Goal: Task Accomplishment & Management: Complete application form

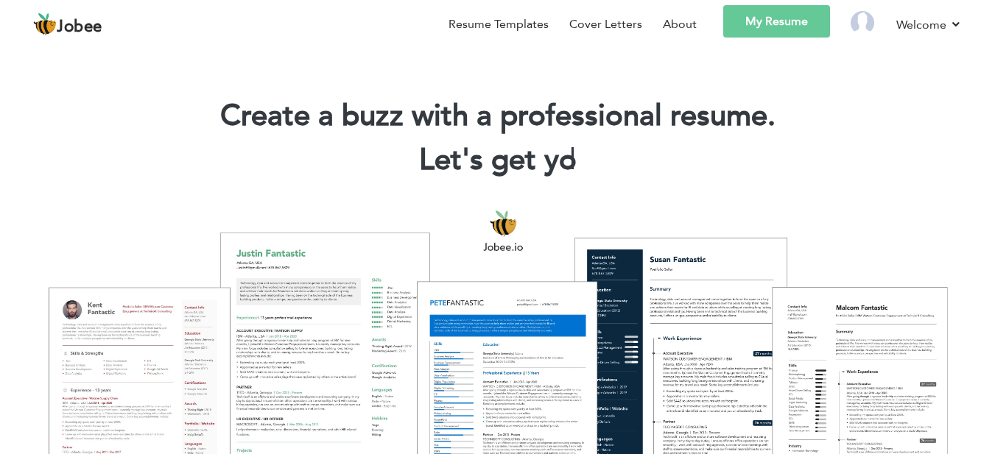
click at [799, 32] on link "My Resume" at bounding box center [776, 21] width 107 height 32
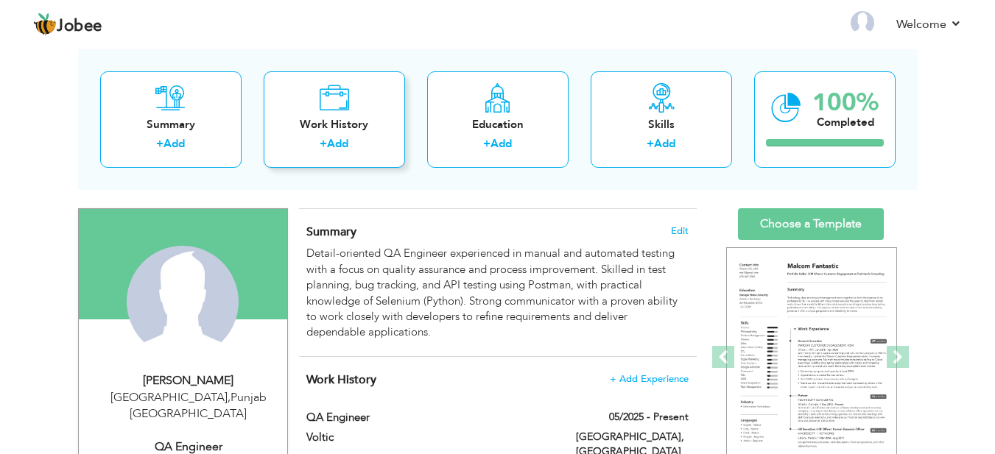
click at [339, 133] on div "Work History + Add" at bounding box center [334, 119] width 141 height 96
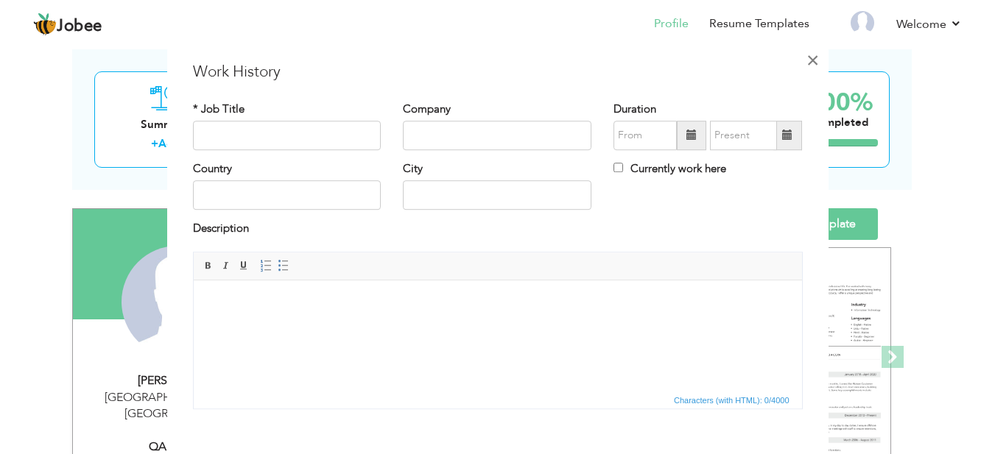
click at [807, 64] on span "×" at bounding box center [812, 60] width 13 height 27
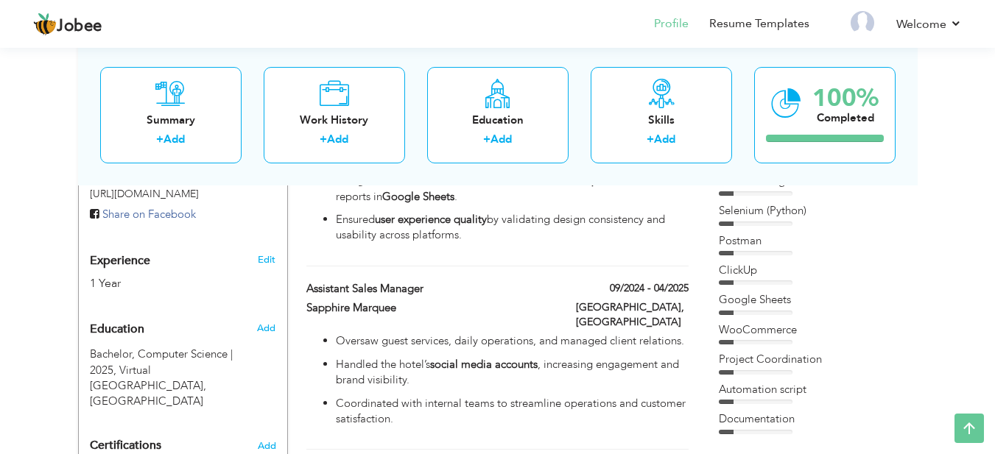
scroll to position [516, 0]
click at [638, 280] on label "09/2024 - 04/2025" at bounding box center [643, 287] width 89 height 15
type input "Assistant Sales Manager"
type input "Sapphire Marquee"
type input "09/2024"
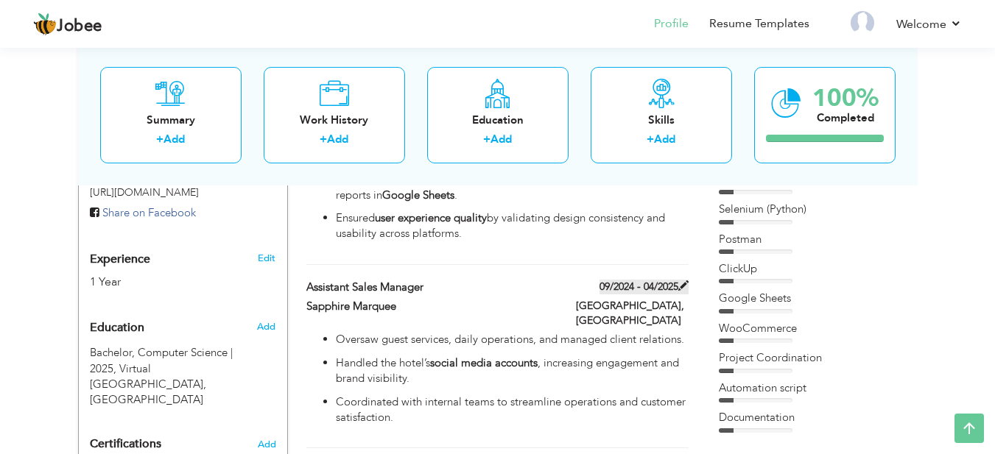
type input "04/2025"
type input "[GEOGRAPHIC_DATA]"
type input "faisalabad"
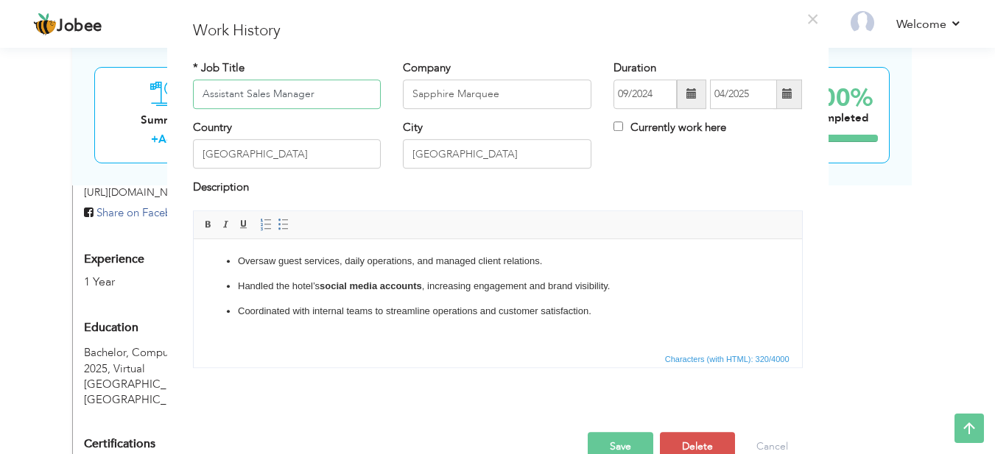
scroll to position [74, 0]
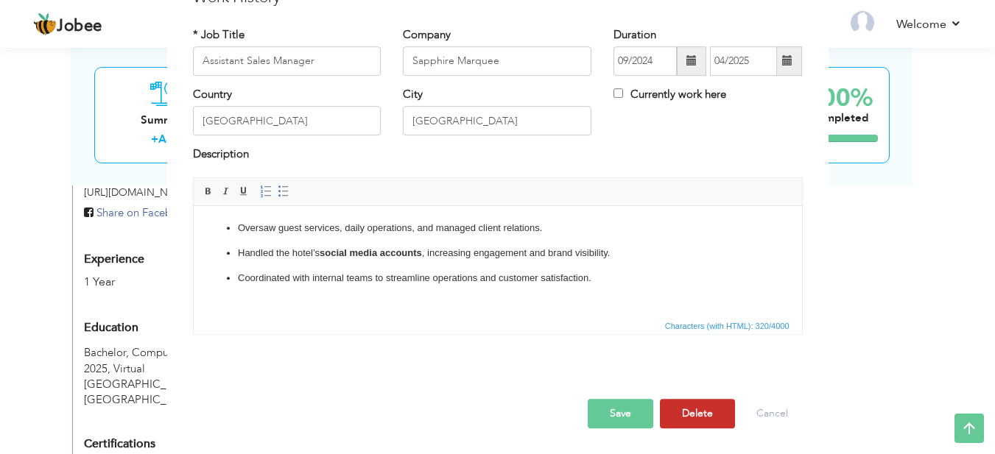
click at [702, 408] on button "Delete" at bounding box center [697, 413] width 75 height 29
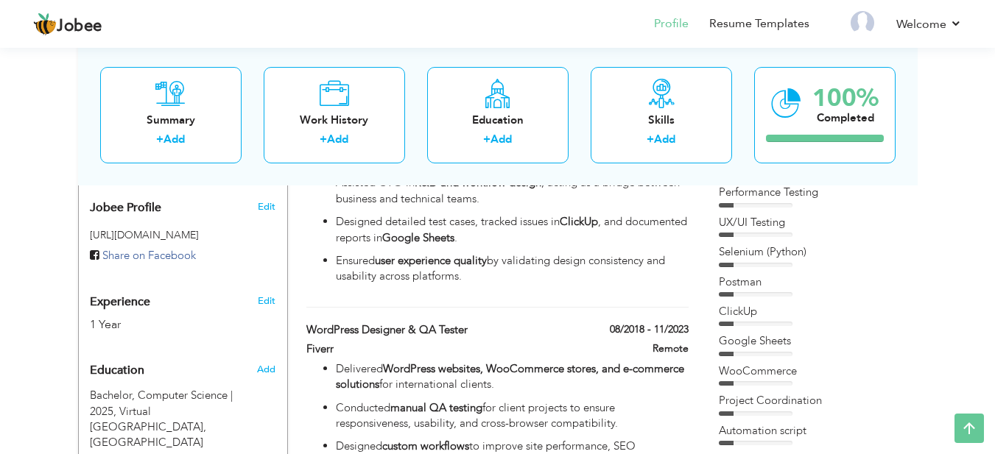
scroll to position [473, 0]
click at [681, 343] on span at bounding box center [683, 348] width 10 height 10
type input "WordPress Designer & QA Tester"
type input "Fiverr"
type input "08/2018"
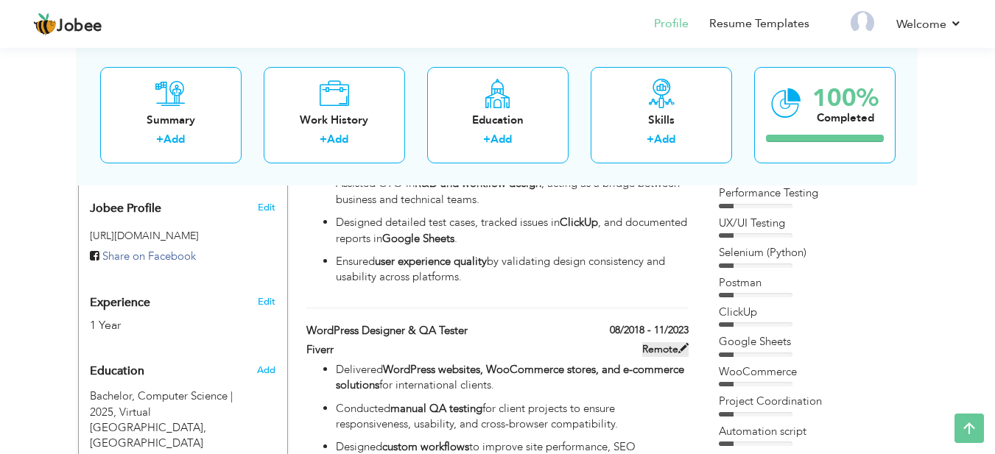
type input "11/2023"
type input "Remote"
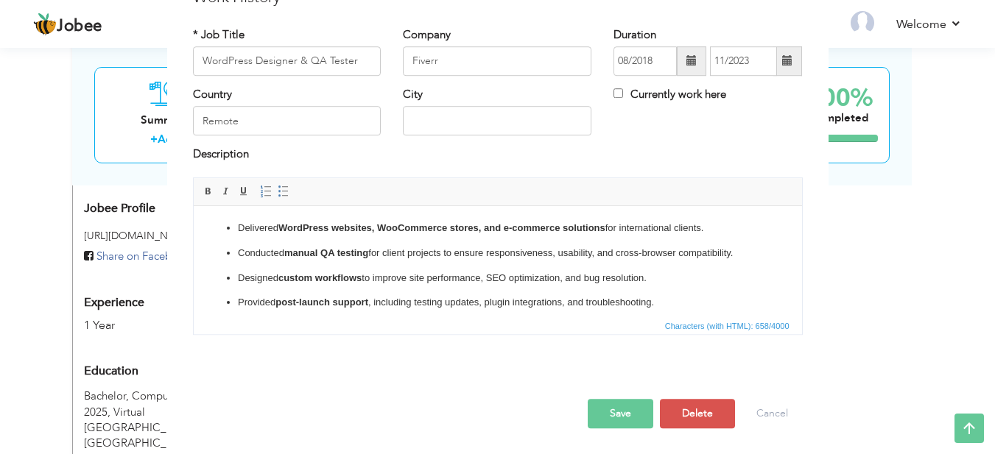
scroll to position [0, 0]
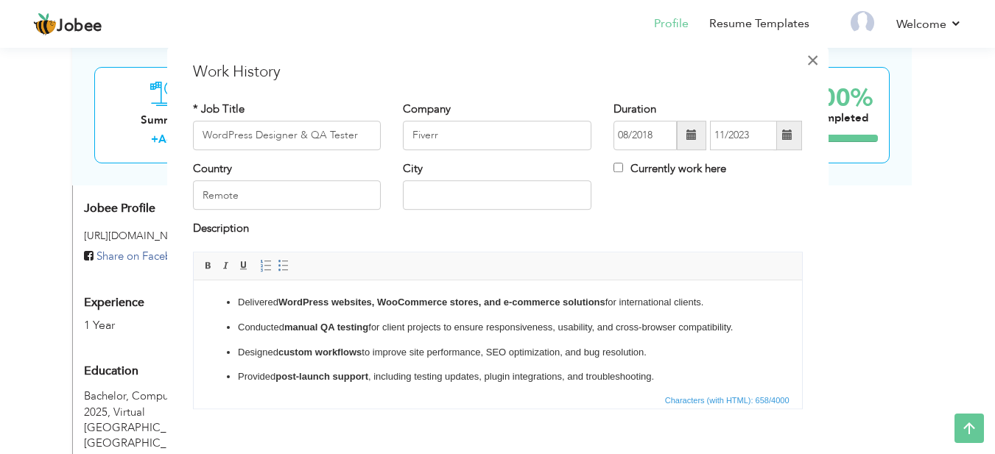
click at [807, 63] on span "×" at bounding box center [812, 60] width 13 height 27
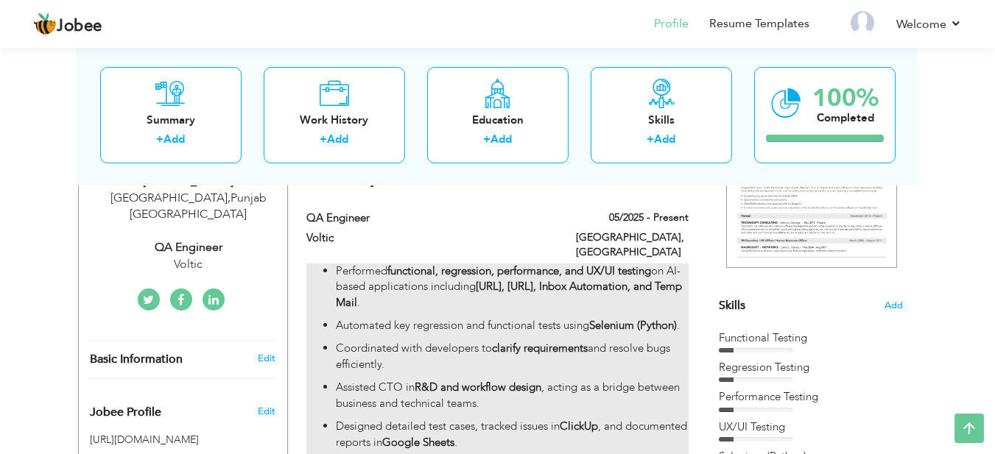
scroll to position [264, 0]
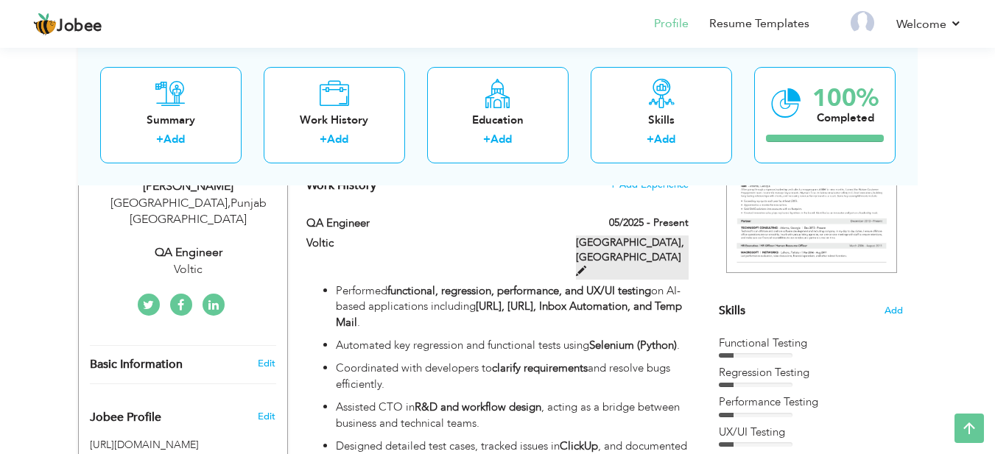
click at [586, 266] on span at bounding box center [581, 271] width 10 height 10
type input "QA Engineer"
type input "Voltic"
type input "05/2025"
type input "[GEOGRAPHIC_DATA]"
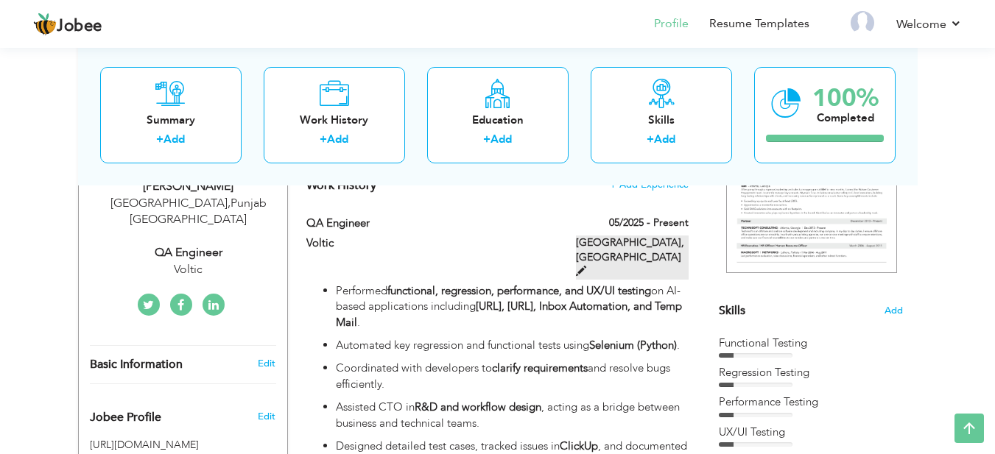
type input "faisalabad"
checkbox input "true"
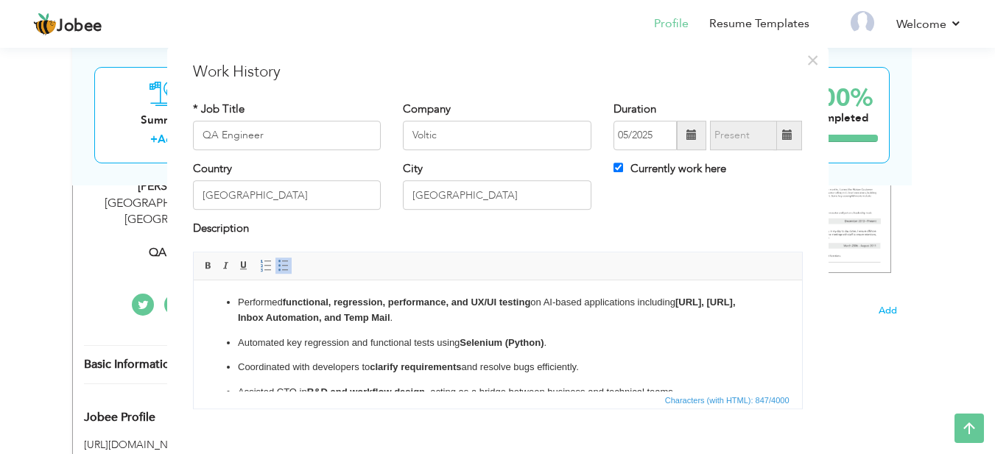
click at [489, 292] on html "Performed functional, regression, performance, and UX/UI testing on AI-based ap…" at bounding box center [497, 372] width 608 height 185
copy ul "Performed functional, regression, performance, and UX/UI testing on AI-based ap…"
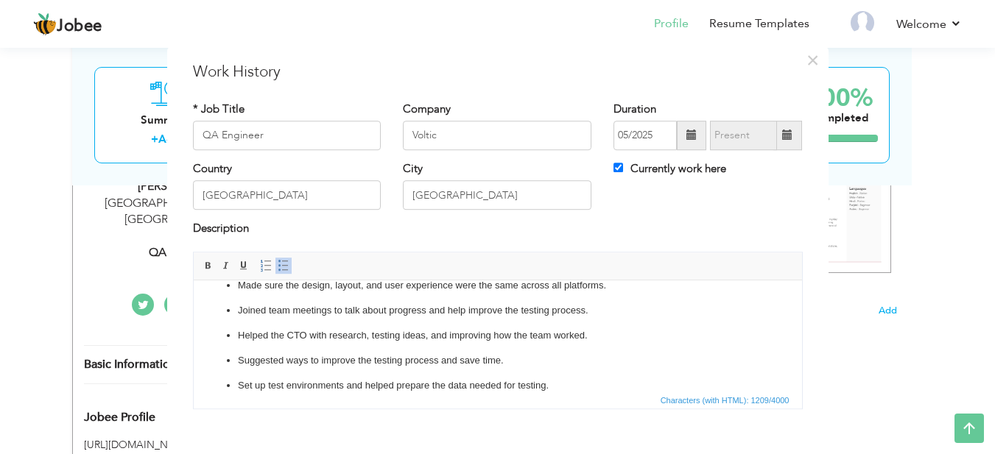
scroll to position [0, 0]
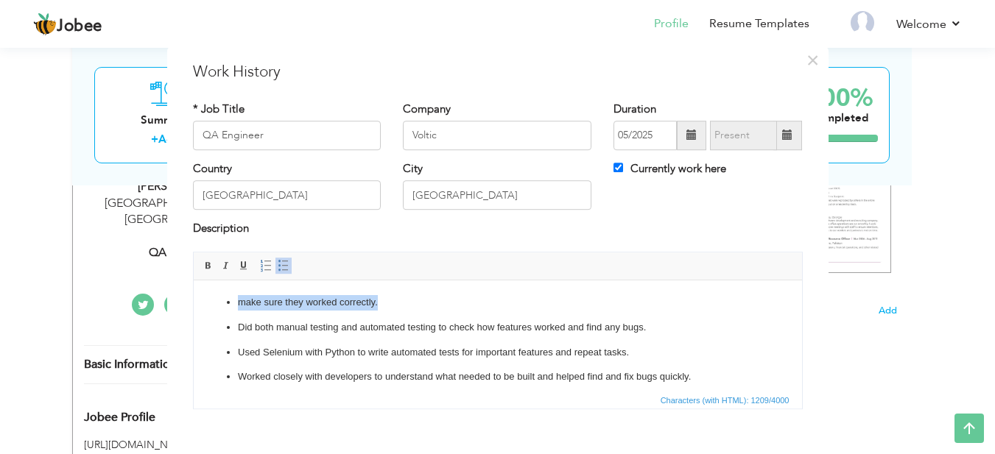
drag, startPoint x: 379, startPoint y: 308, endPoint x: 239, endPoint y: 306, distance: 139.9
click at [239, 306] on p "make sure they worked correctly." at bounding box center [497, 302] width 520 height 15
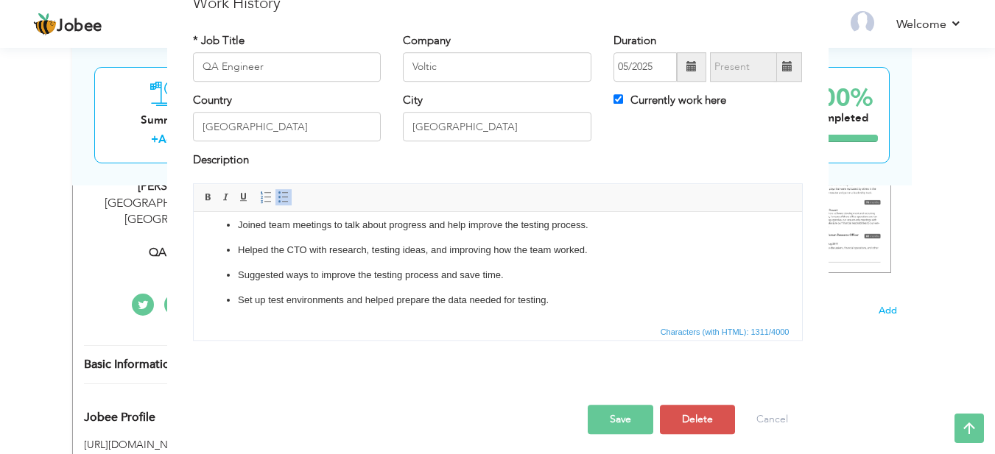
scroll to position [74, 0]
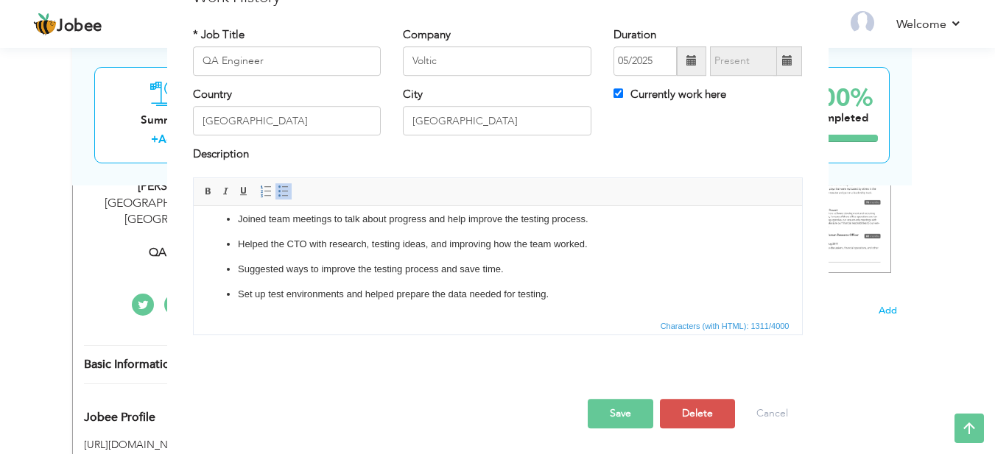
click at [626, 407] on button "Save" at bounding box center [621, 413] width 66 height 29
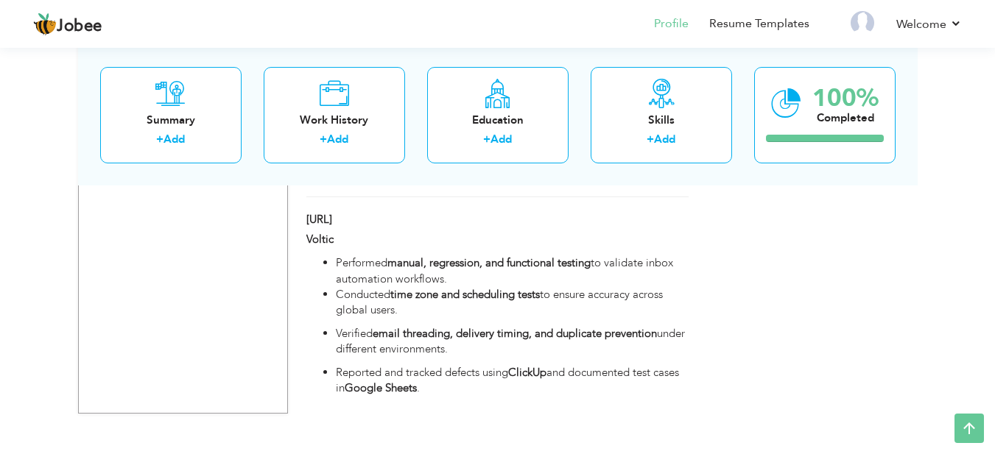
scroll to position [696, 0]
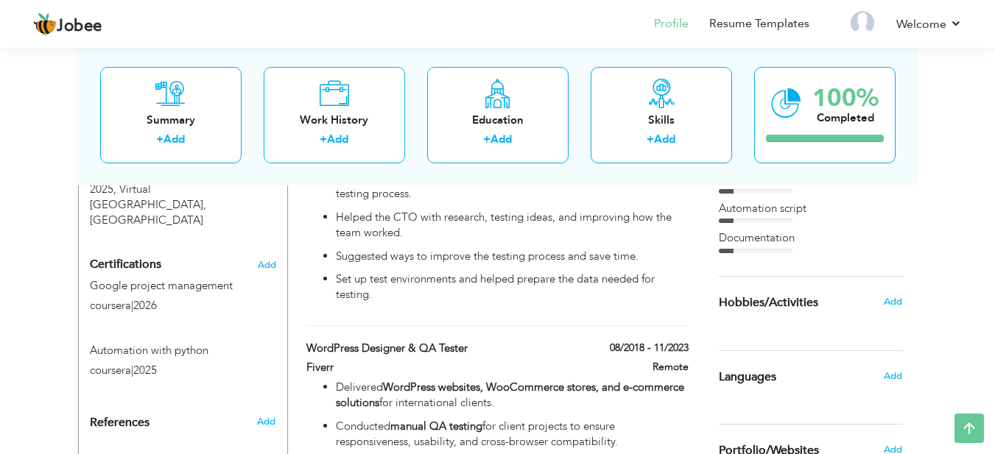
drag, startPoint x: 991, startPoint y: 195, endPoint x: 991, endPoint y: 150, distance: 44.9
click at [991, 150] on div "View Resume Export PDF Profile Summary Public Link Experience Education Awards …" at bounding box center [497, 326] width 995 height 1957
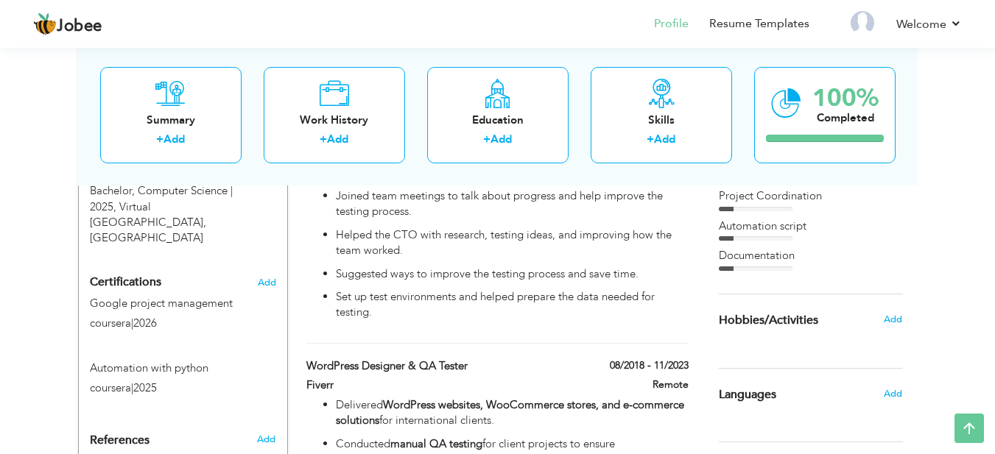
scroll to position [689, 0]
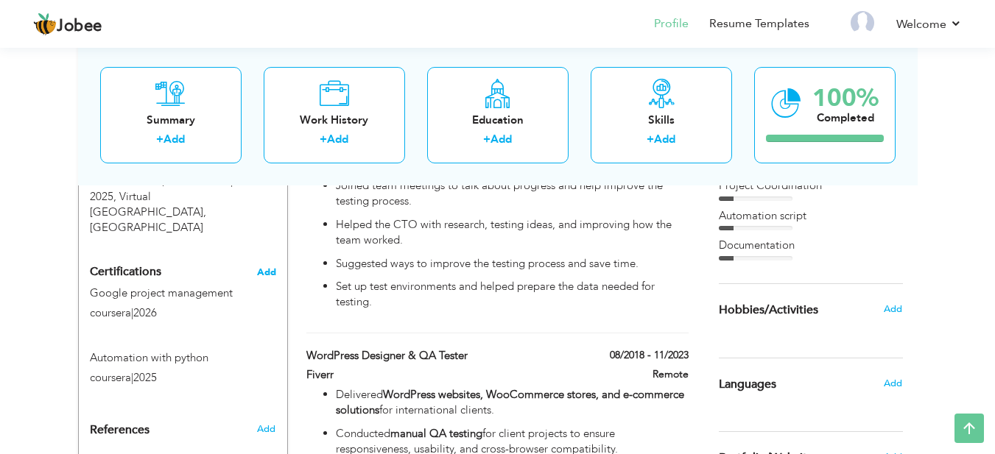
click at [267, 267] on span "Add" at bounding box center [266, 272] width 19 height 10
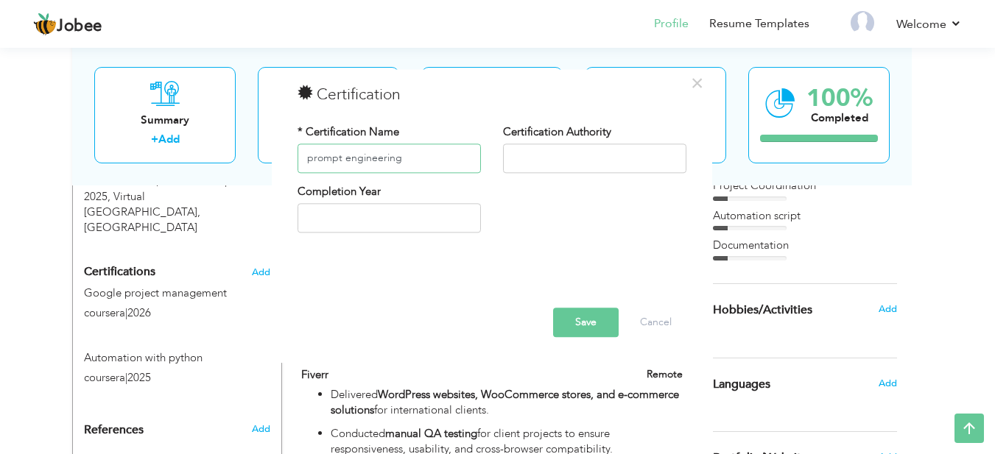
type input "prompt engineering"
click at [557, 161] on input "text" at bounding box center [594, 158] width 183 height 29
type input "udemy"
click at [403, 220] on input "2025" at bounding box center [389, 218] width 183 height 29
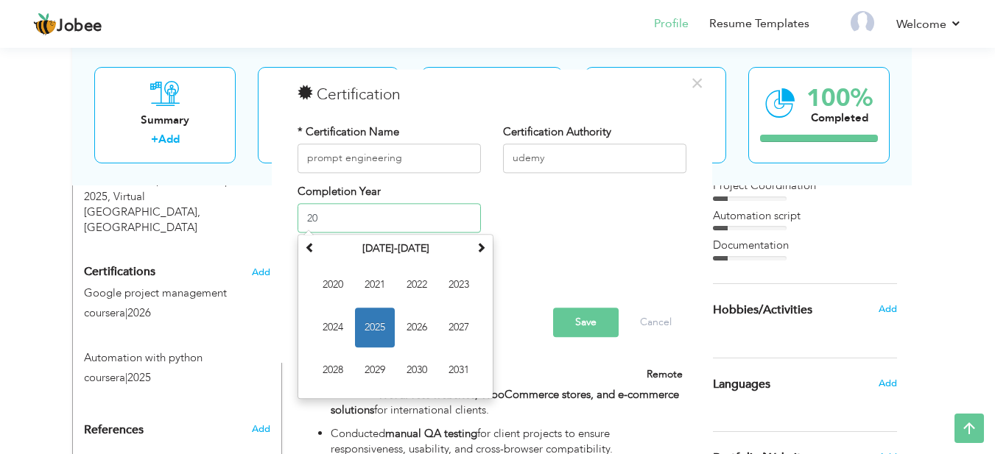
type input "2"
click at [333, 323] on span "2024" at bounding box center [333, 329] width 40 height 40
type input "2024"
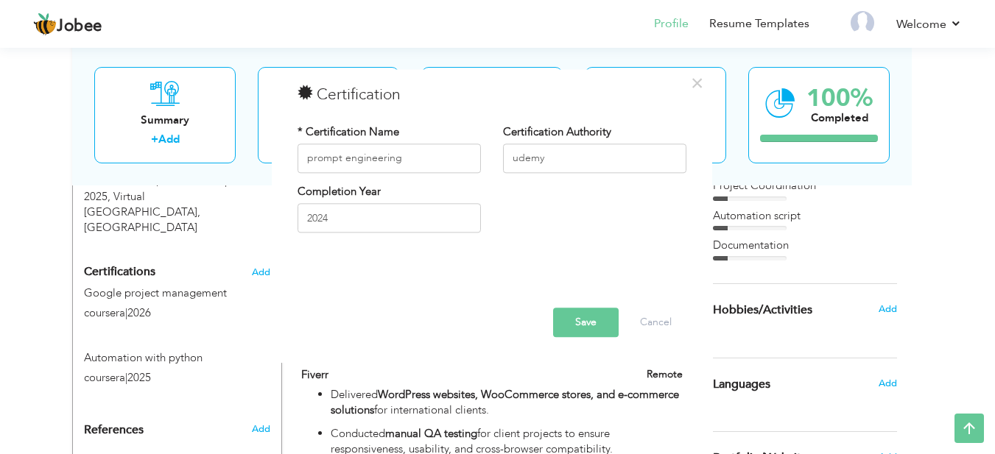
click at [576, 314] on button "Save" at bounding box center [586, 322] width 66 height 29
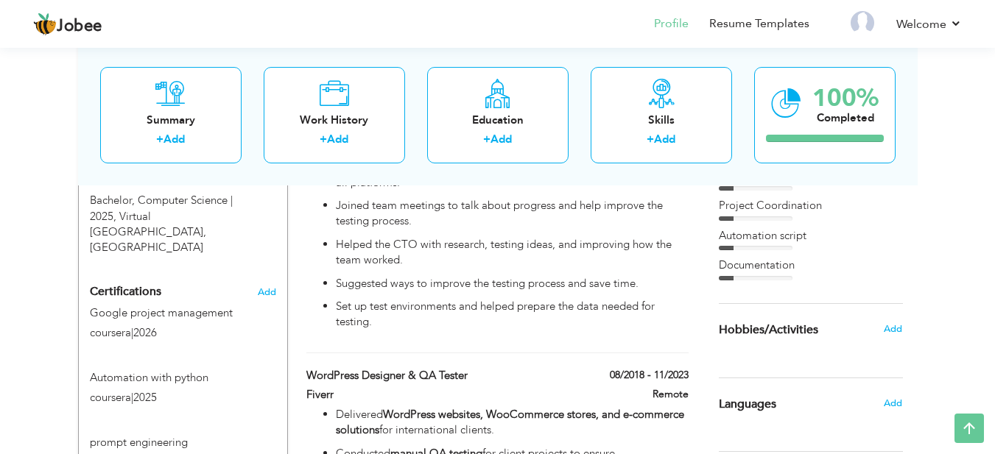
scroll to position [668, 0]
click at [267, 288] on span "Add" at bounding box center [266, 293] width 19 height 10
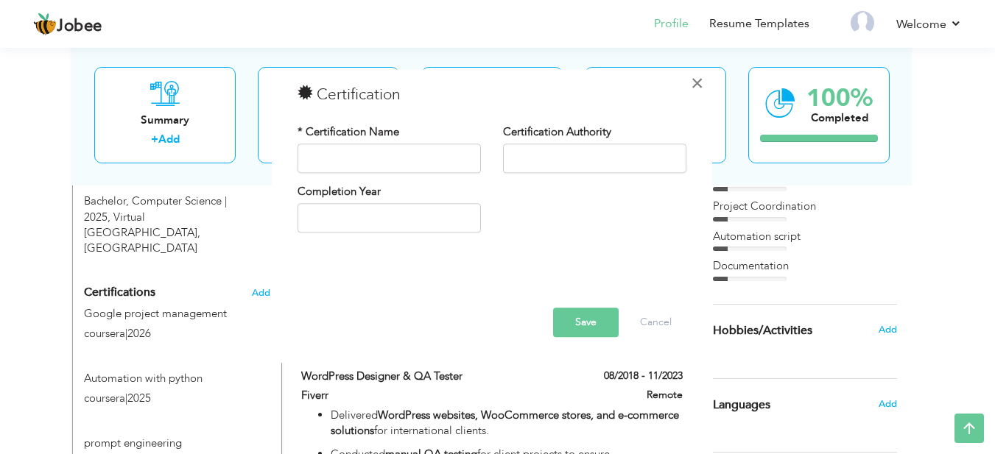
click at [694, 86] on span "×" at bounding box center [697, 83] width 13 height 27
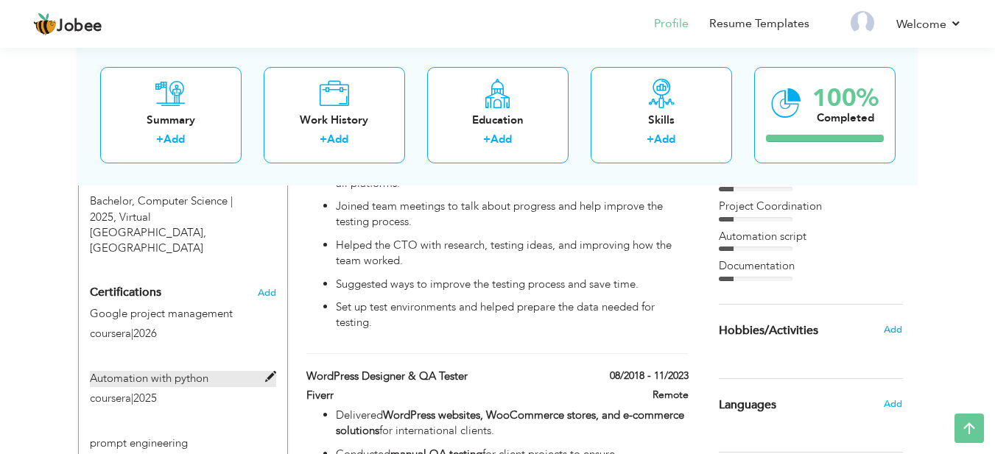
click at [269, 372] on span at bounding box center [270, 377] width 11 height 11
type input "Automation with python"
type input "coursera"
type input "2025"
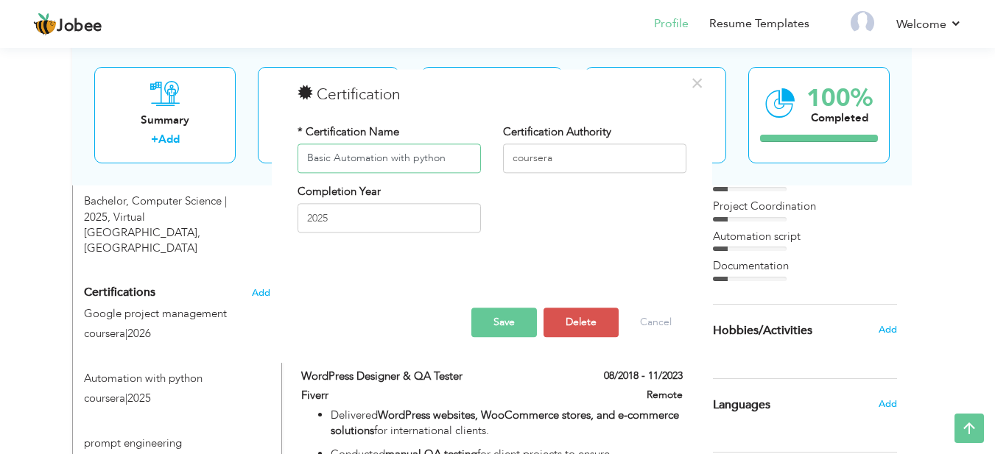
type input "Basic Automation with python"
click at [508, 310] on button "Save" at bounding box center [504, 322] width 66 height 29
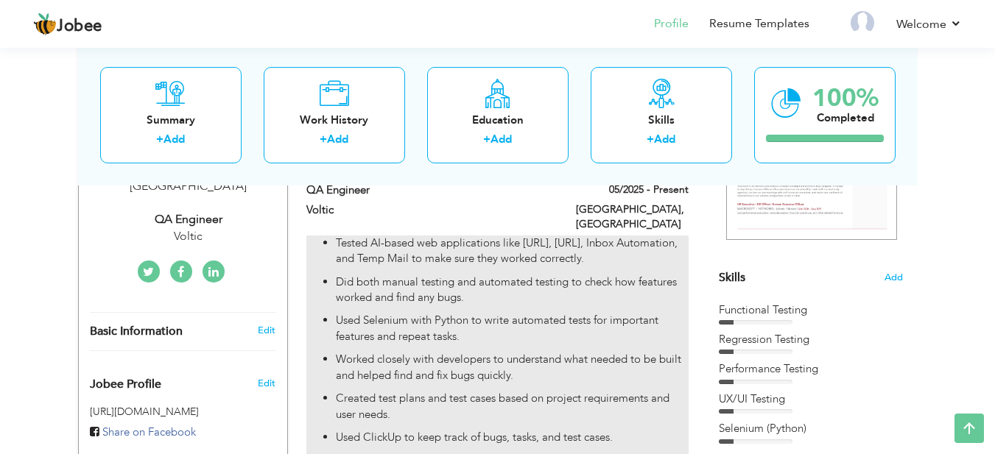
scroll to position [346, 0]
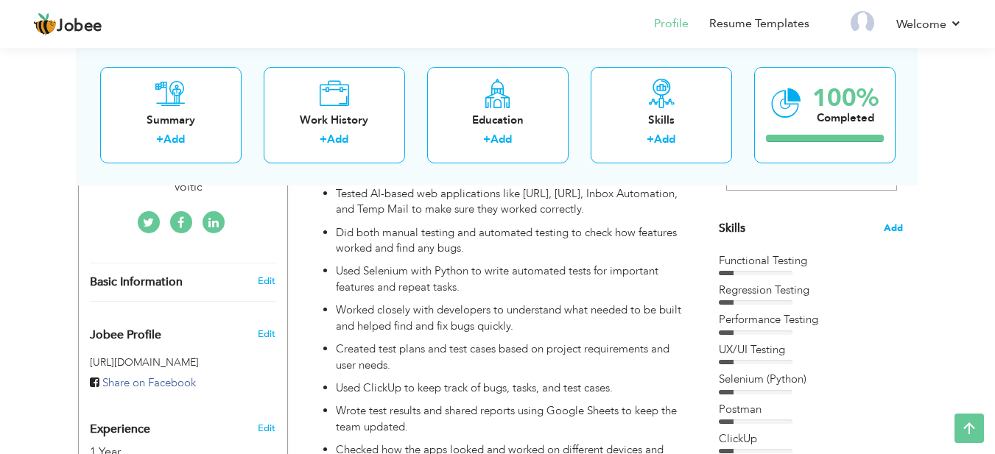
click at [896, 223] on span "Add" at bounding box center [893, 229] width 19 height 14
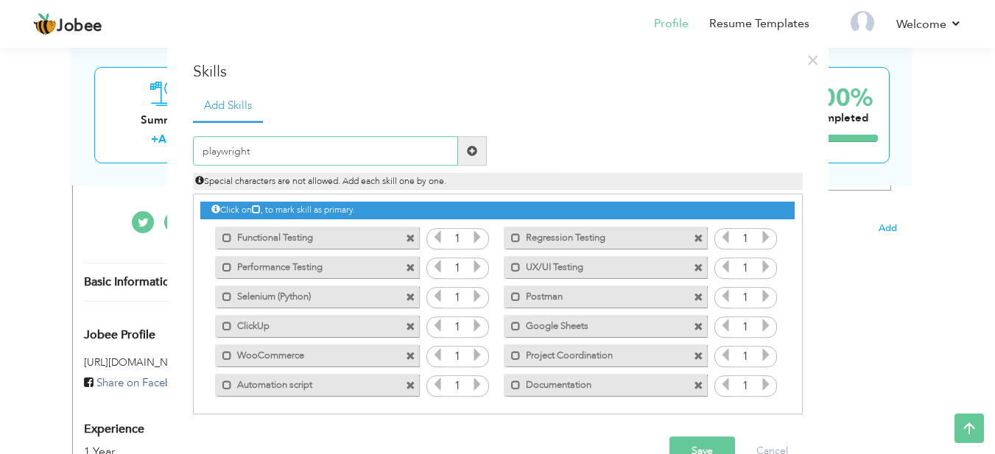
type input "playwright"
click at [458, 156] on span at bounding box center [472, 151] width 29 height 29
drag, startPoint x: 796, startPoint y: 325, endPoint x: 795, endPoint y: 394, distance: 69.2
click at [795, 394] on div "Click on , to mark skill as primary." at bounding box center [498, 304] width 610 height 221
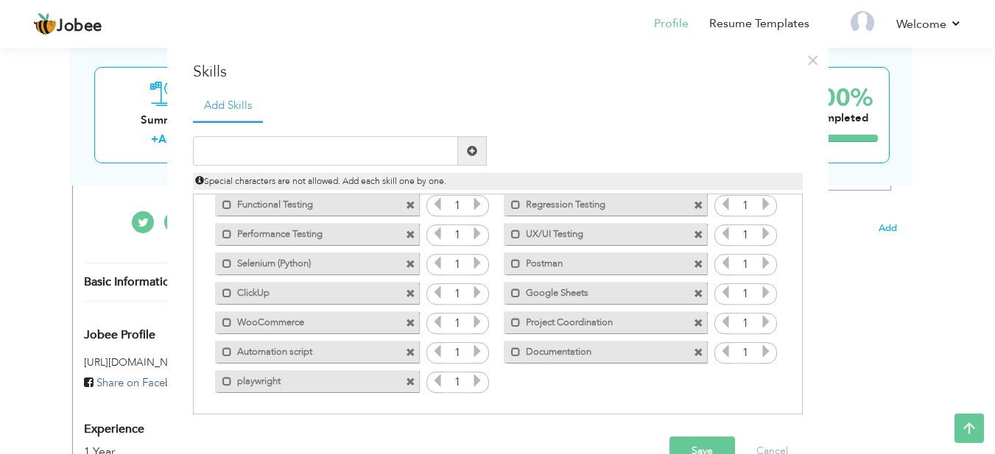
click at [406, 351] on span at bounding box center [411, 353] width 10 height 10
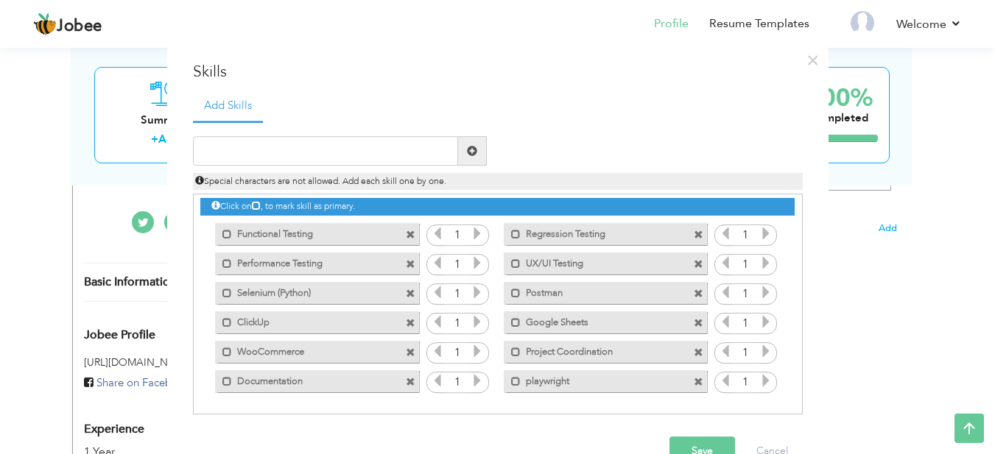
click at [691, 443] on button "Save" at bounding box center [702, 451] width 66 height 29
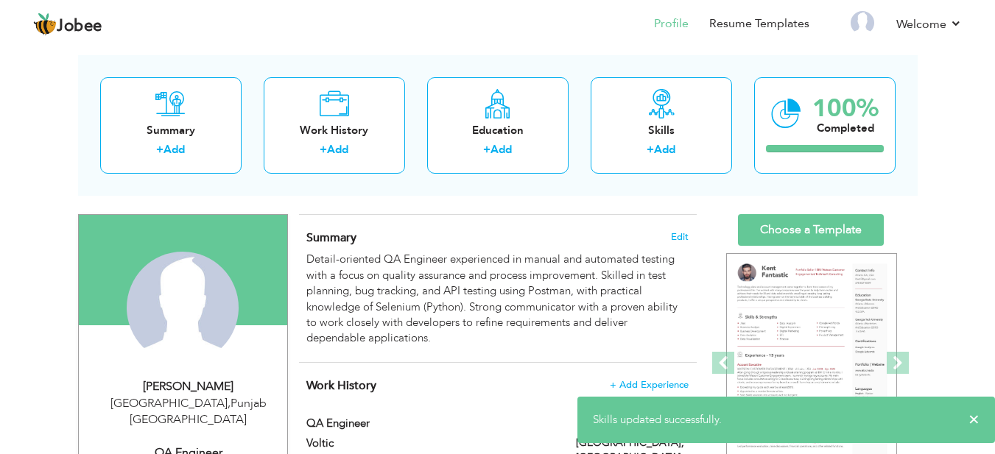
scroll to position [54, 0]
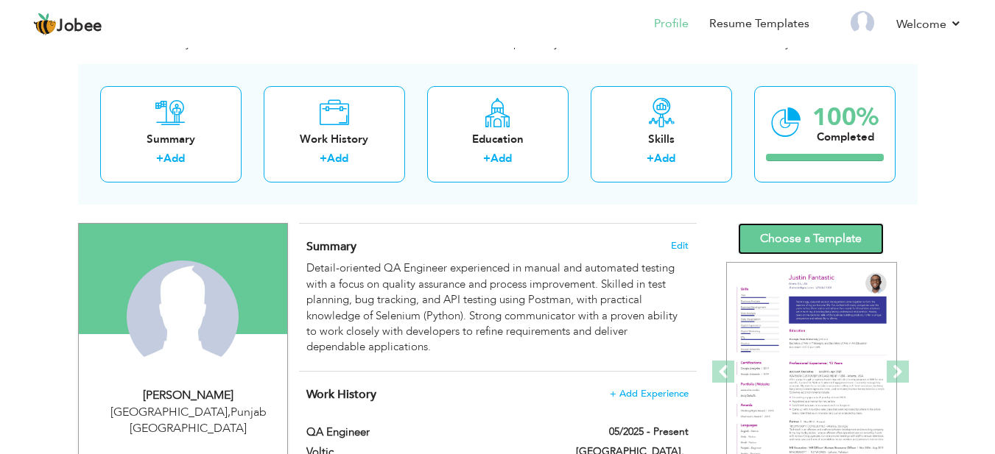
click at [809, 233] on link "Choose a Template" at bounding box center [811, 239] width 146 height 32
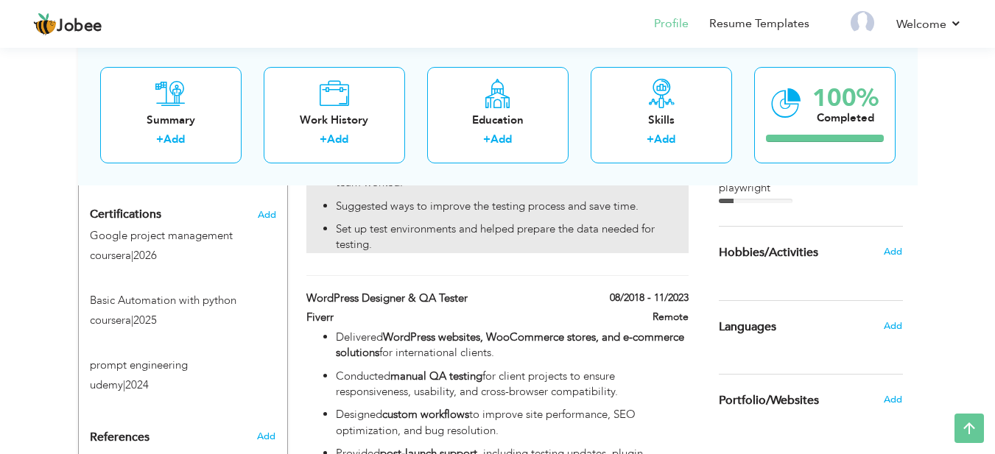
scroll to position [747, 0]
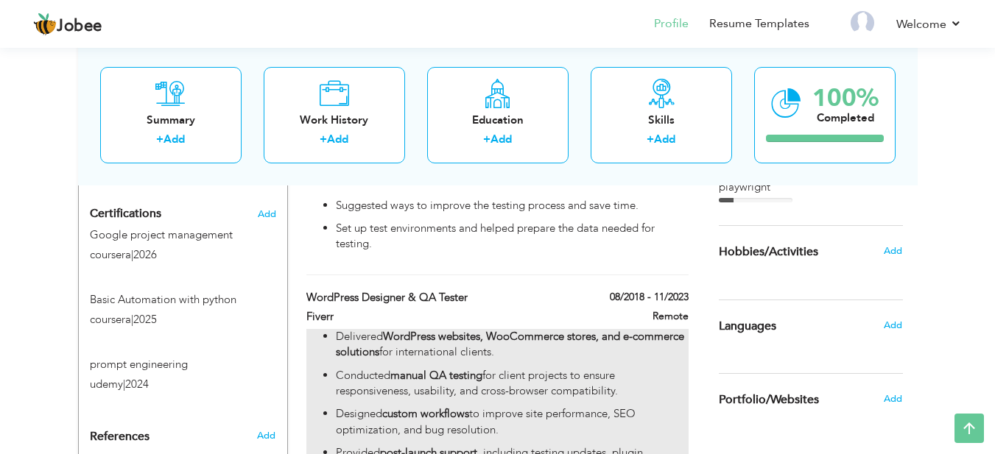
click at [608, 329] on strong "WordPress websites, WooCommerce stores, and e-commerce solutions" at bounding box center [510, 344] width 348 height 30
type input "WordPress Designer & QA Tester"
type input "Fiverr"
type input "08/2018"
type input "11/2023"
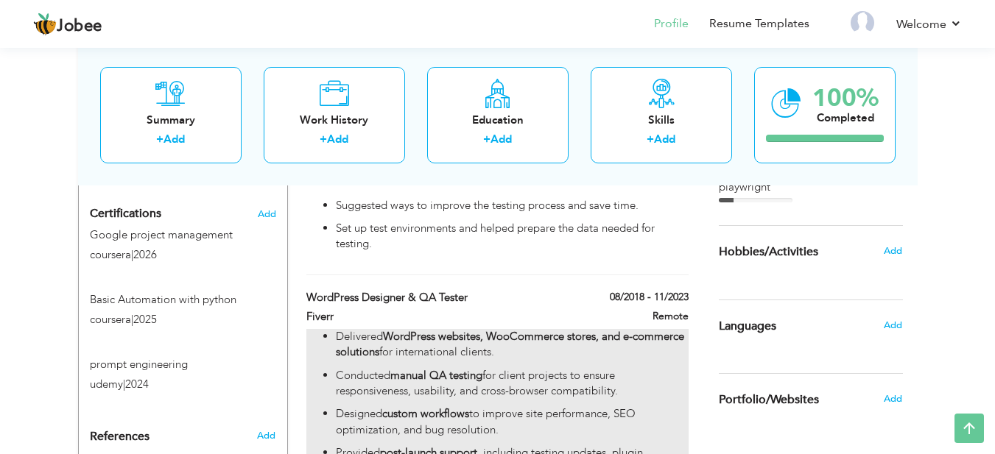
type input "Remote"
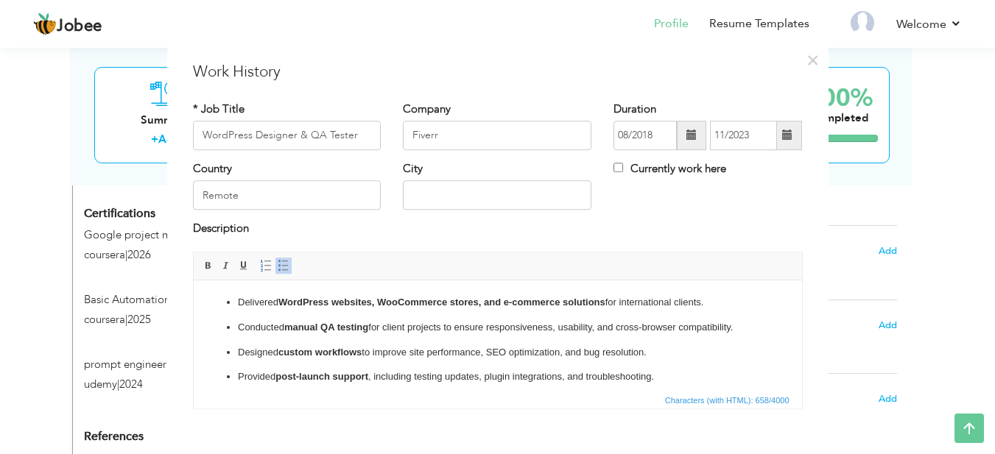
click at [555, 338] on ul "Delivered WordPress websites, WooCommerce stores, and e-commerce solutions for …" at bounding box center [497, 352] width 579 height 115
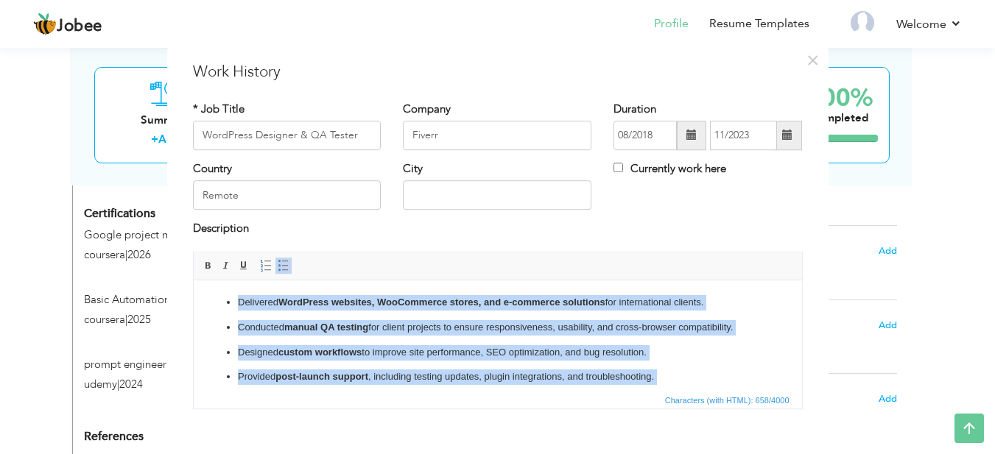
copy ul "Delivered WordPress websites, WooCommerce stores, and e-commerce solutions for …"
click at [419, 316] on ul "Delivered WordPress websites, WooCommerce stores, and e-commerce solutions for …" at bounding box center [497, 352] width 579 height 115
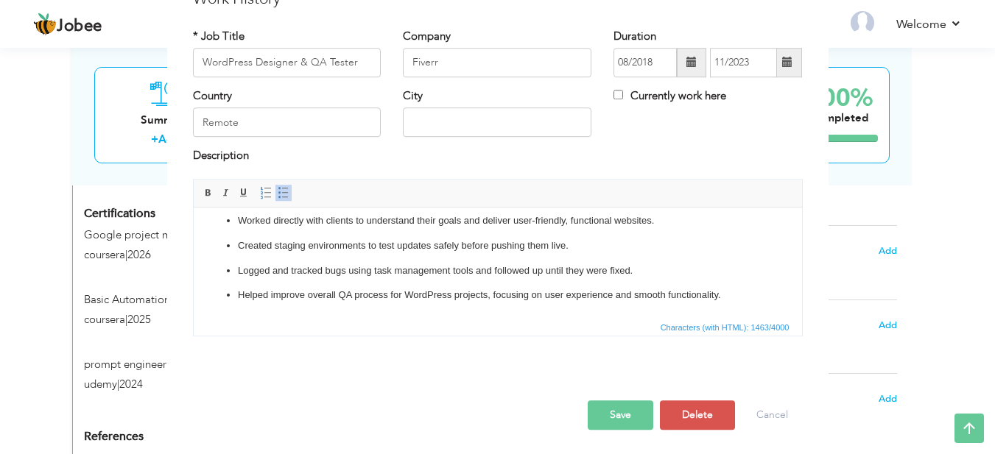
scroll to position [74, 0]
click at [625, 418] on button "Save" at bounding box center [621, 413] width 66 height 29
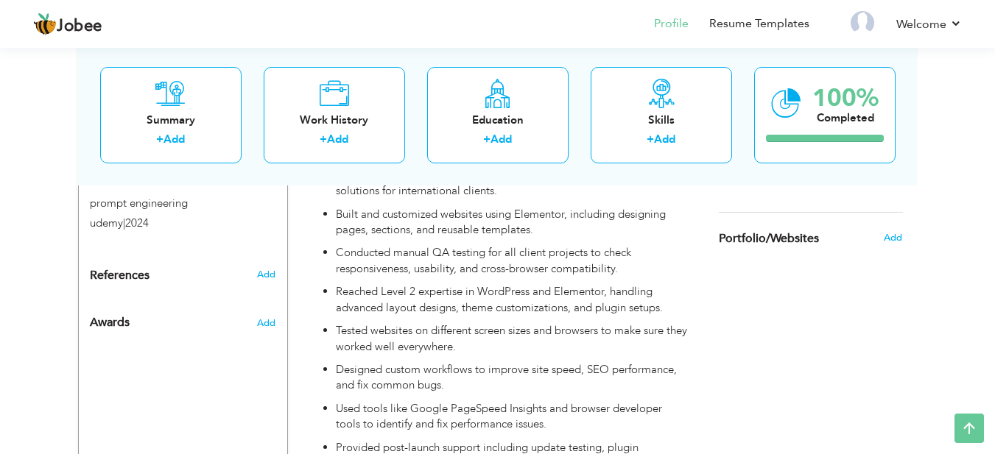
scroll to position [926, 0]
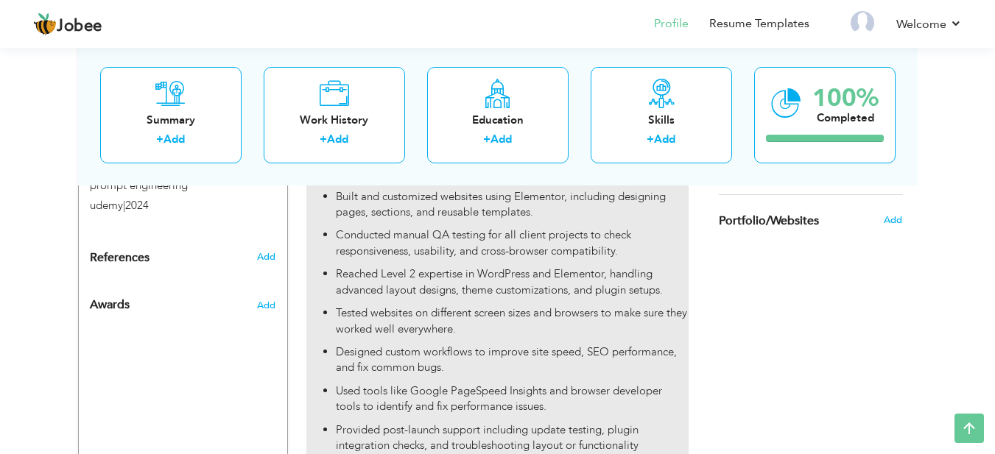
click at [494, 306] on p "Tested websites on different screen sizes and browsers to make sure they worked…" at bounding box center [512, 322] width 352 height 32
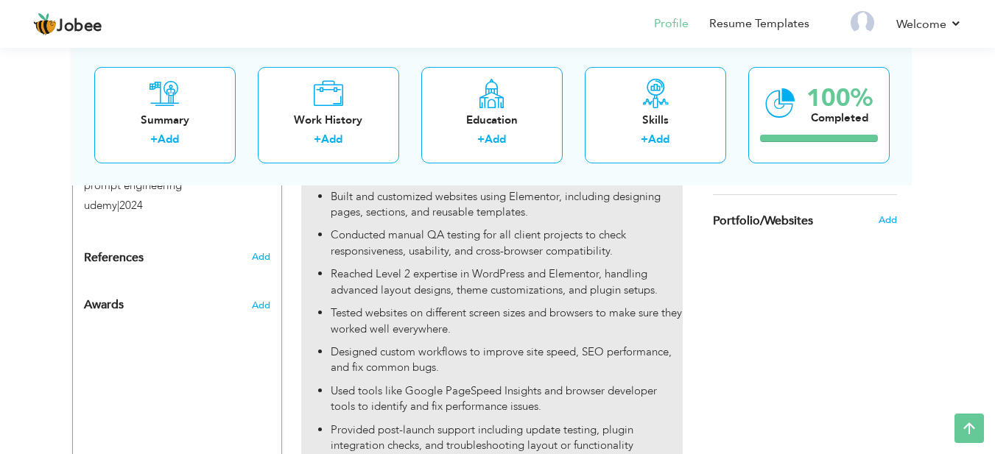
scroll to position [0, 0]
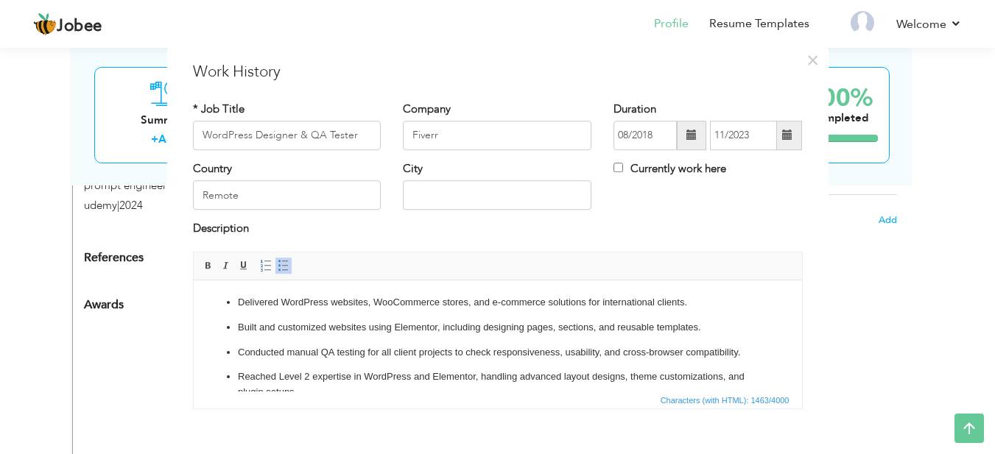
click at [433, 306] on p "Delivered WordPress websites, WooCommerce stores, and e-commerce solutions for …" at bounding box center [497, 302] width 520 height 15
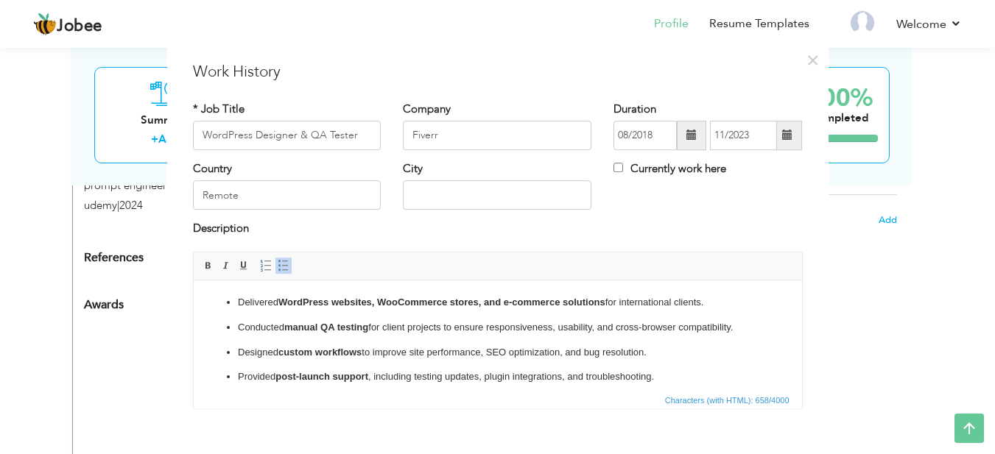
click at [510, 320] on p "Conducted manual QA testing for client projects to ensure responsiveness, usabi…" at bounding box center [497, 327] width 520 height 15
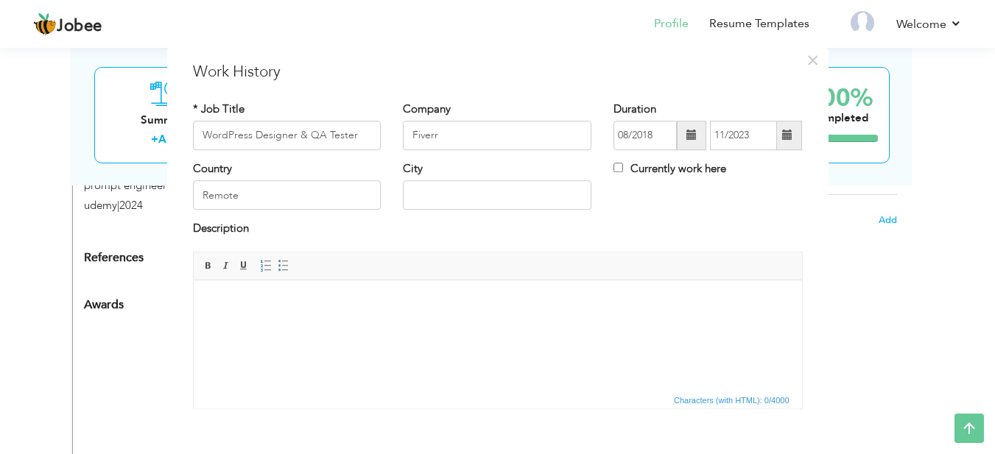
paste body
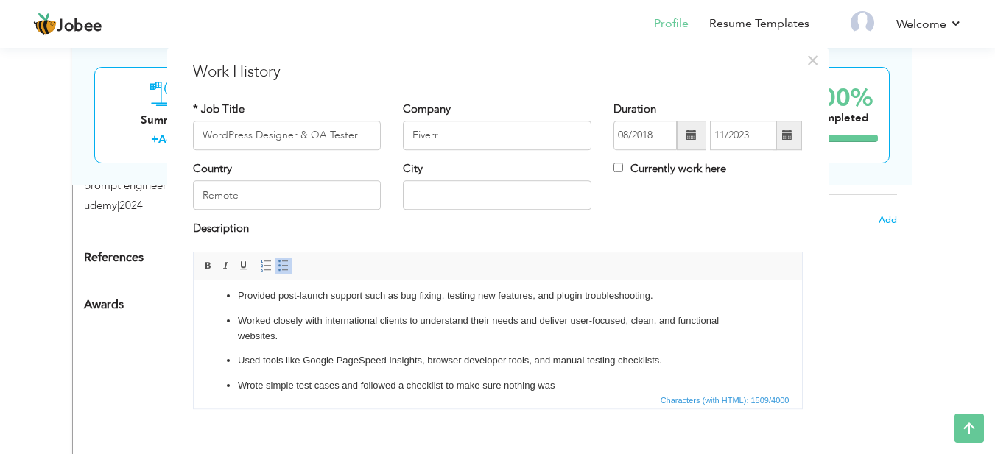
click at [510, 320] on p "Worked closely with international clients to understand their needs and deliver…" at bounding box center [497, 328] width 520 height 31
click at [572, 384] on p "Wrote simple test cases and followed a checklist to make sure nothing was" at bounding box center [497, 385] width 520 height 15
click at [636, 239] on div "Description" at bounding box center [498, 231] width 610 height 19
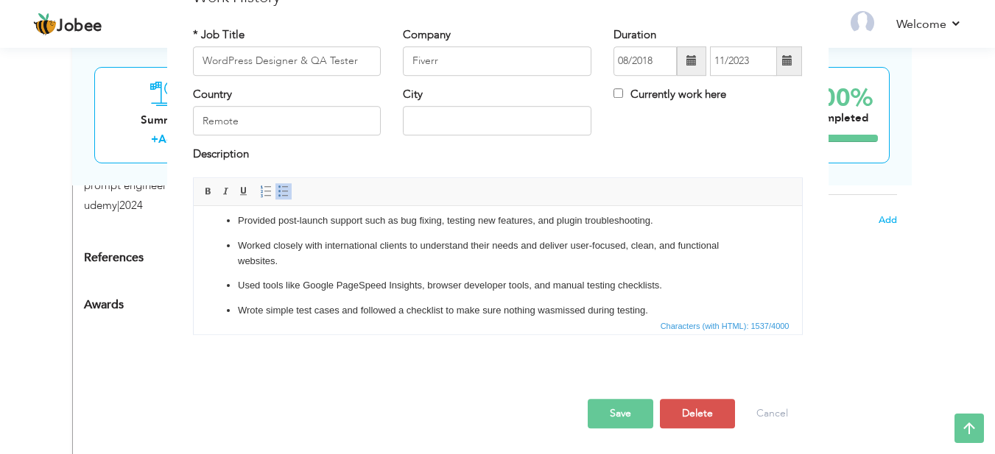
click at [618, 418] on button "Save" at bounding box center [621, 413] width 66 height 29
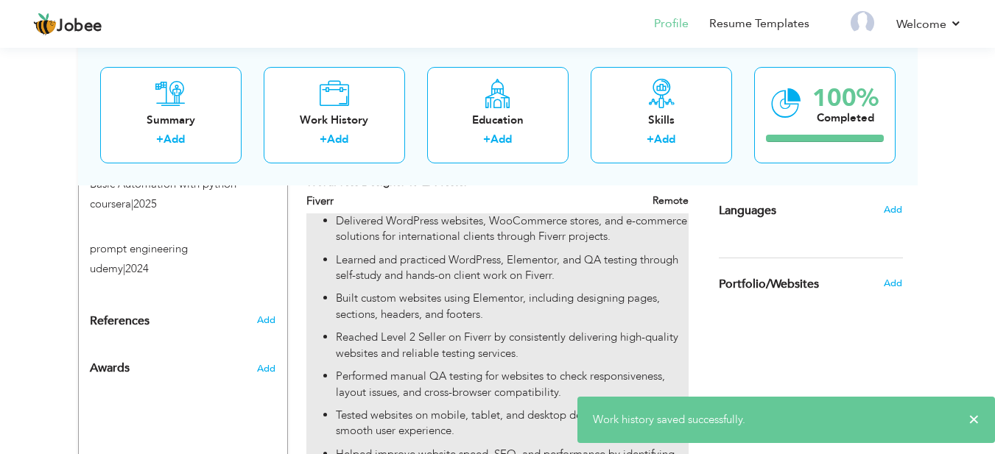
scroll to position [865, 0]
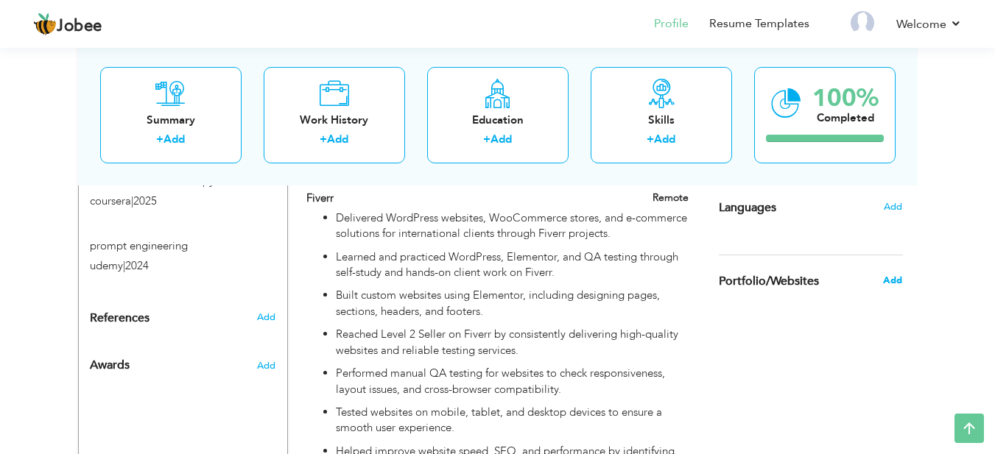
click at [898, 278] on span "Add" at bounding box center [892, 280] width 19 height 13
click at [898, 278] on div "Add" at bounding box center [896, 281] width 35 height 28
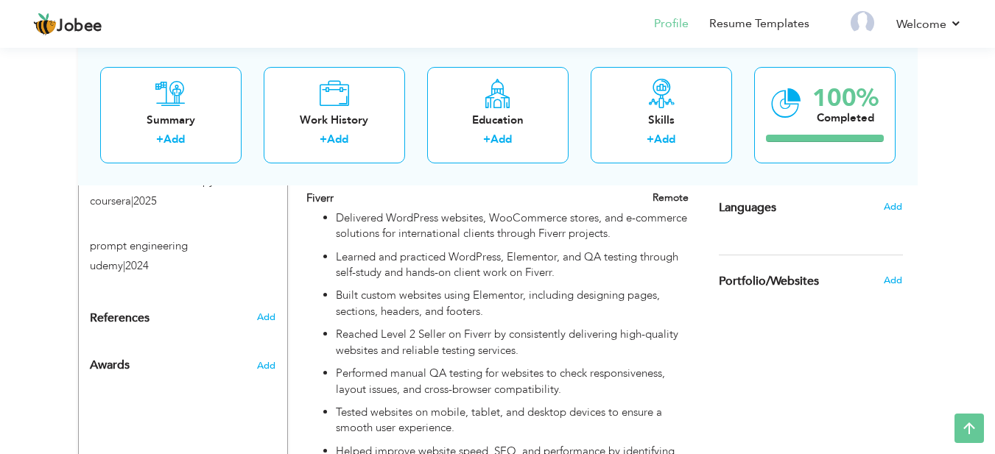
click at [898, 278] on div "Add" at bounding box center [896, 281] width 35 height 28
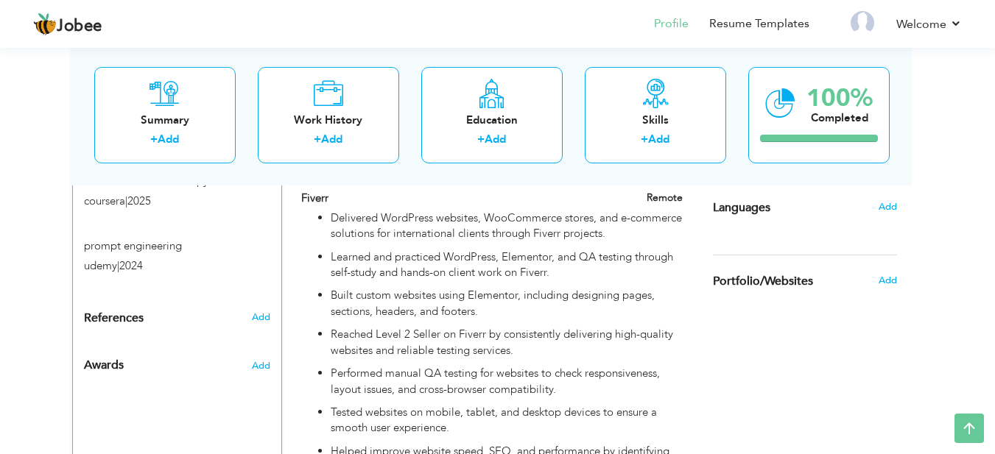
click at [898, 278] on div "Add" at bounding box center [890, 281] width 35 height 28
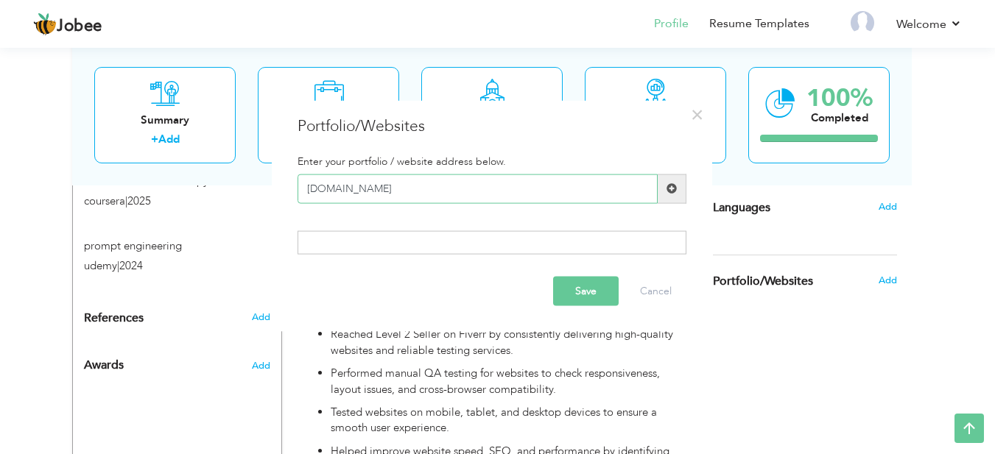
type input "[DOMAIN_NAME]"
click at [395, 232] on div at bounding box center [492, 243] width 389 height 24
click at [395, 242] on div at bounding box center [492, 243] width 389 height 24
click at [677, 177] on span at bounding box center [672, 188] width 29 height 29
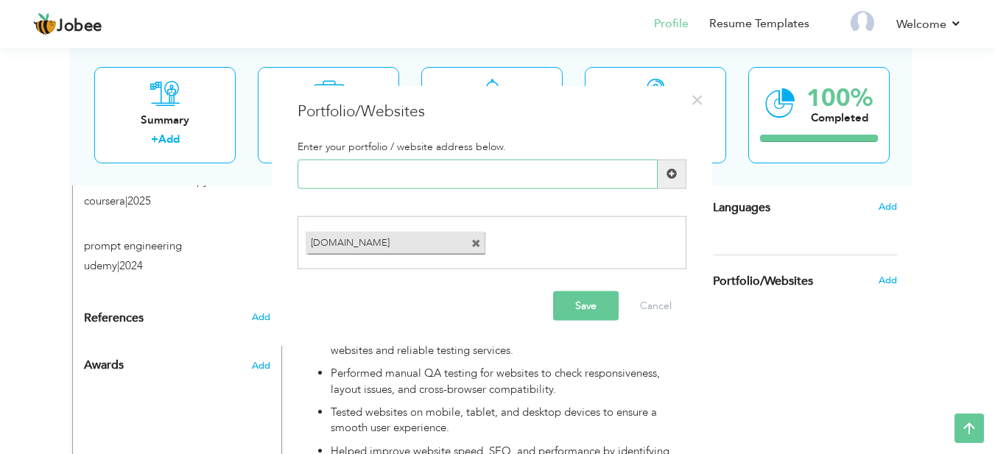
click at [483, 186] on input "text" at bounding box center [478, 173] width 360 height 29
type input "[DOMAIN_NAME]"
click at [672, 169] on span at bounding box center [672, 174] width 10 height 10
click at [479, 169] on input "text" at bounding box center [478, 173] width 360 height 29
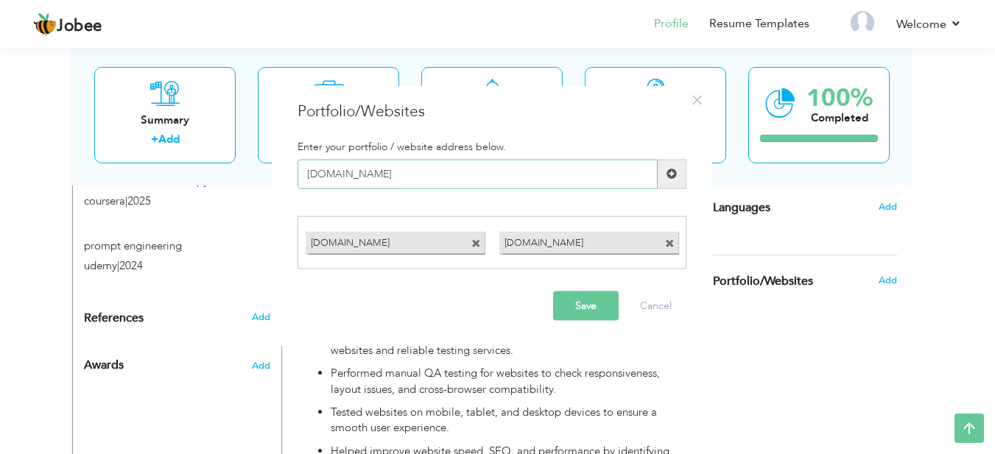
type input "[DOMAIN_NAME]"
click at [664, 177] on span at bounding box center [672, 173] width 29 height 29
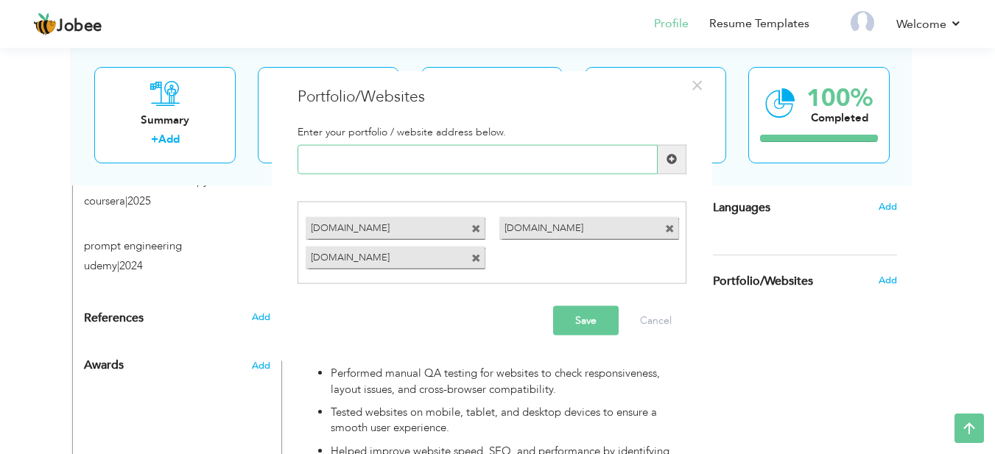
click at [491, 154] on input "text" at bounding box center [478, 158] width 360 height 29
type input "[DOMAIN_NAME]"
click at [671, 164] on span at bounding box center [672, 159] width 10 height 10
click at [442, 150] on input "text" at bounding box center [478, 158] width 360 height 29
paste input "https://dconnectionsm.com/"
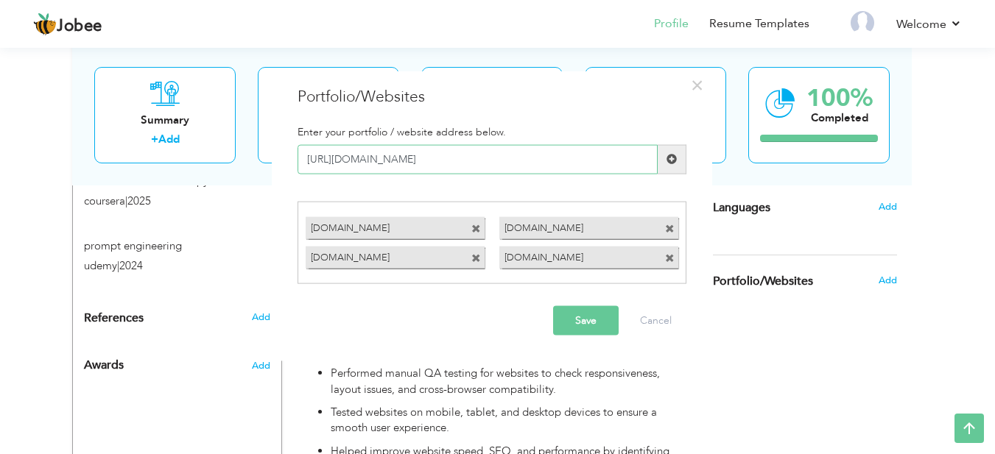
drag, startPoint x: 341, startPoint y: 161, endPoint x: 308, endPoint y: 163, distance: 33.2
click at [308, 163] on input "https://dconnectionsm.com" at bounding box center [478, 158] width 360 height 29
type input "[DOMAIN_NAME]"
click at [664, 163] on span at bounding box center [672, 158] width 29 height 29
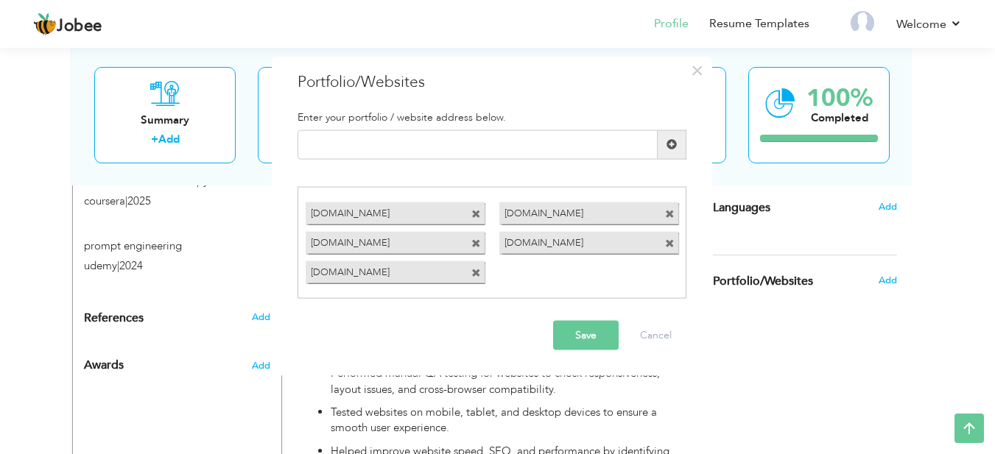
click at [579, 328] on button "Save" at bounding box center [586, 335] width 66 height 29
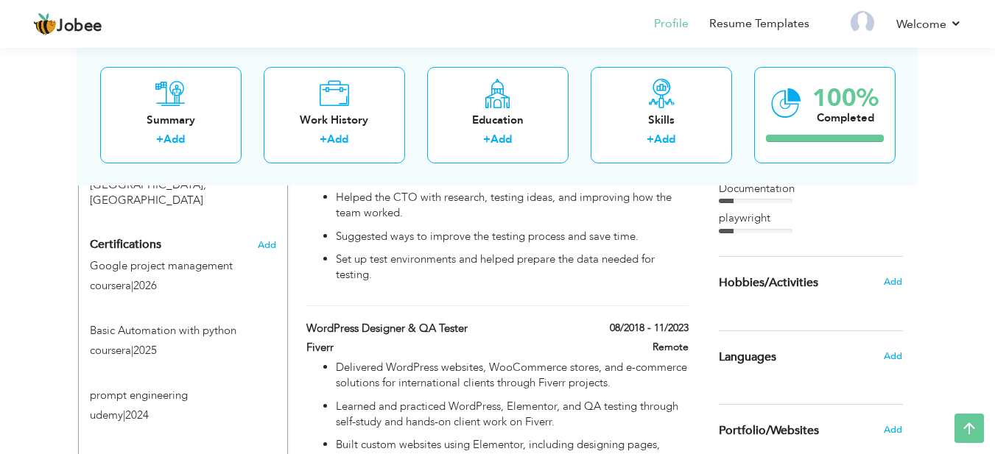
scroll to position [725, 0]
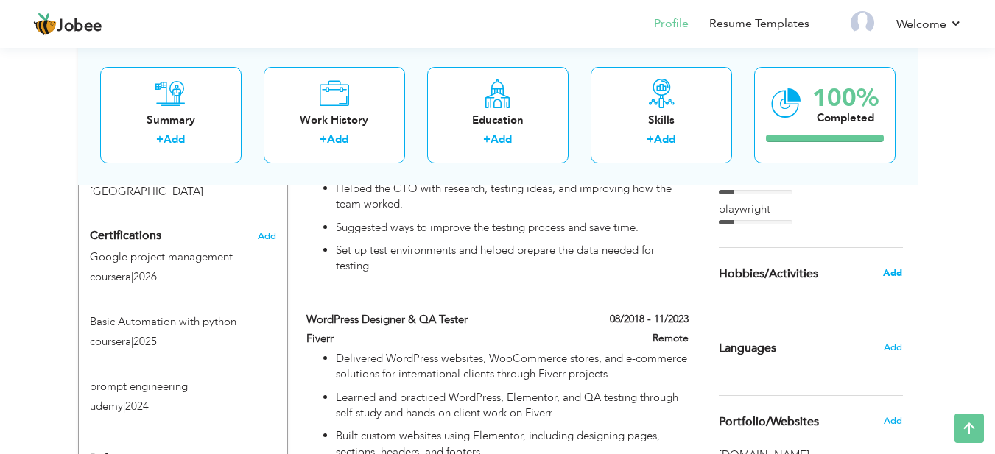
click at [896, 276] on span "Add" at bounding box center [892, 273] width 19 height 13
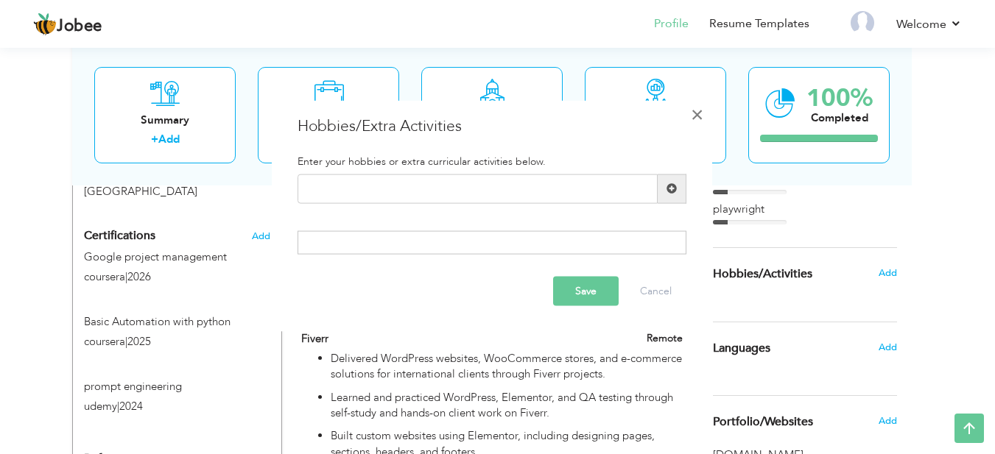
click at [688, 118] on button "×" at bounding box center [697, 114] width 24 height 24
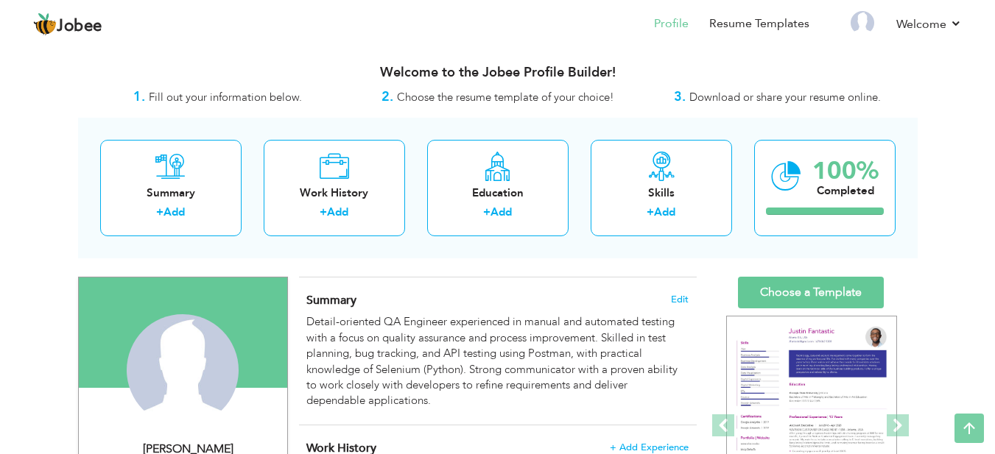
scroll to position [0, 0]
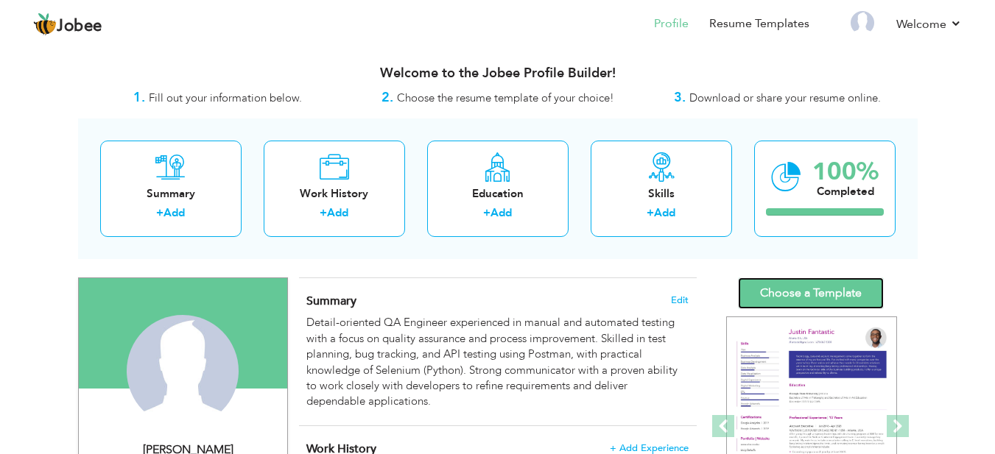
click at [777, 295] on link "Choose a Template" at bounding box center [811, 294] width 146 height 32
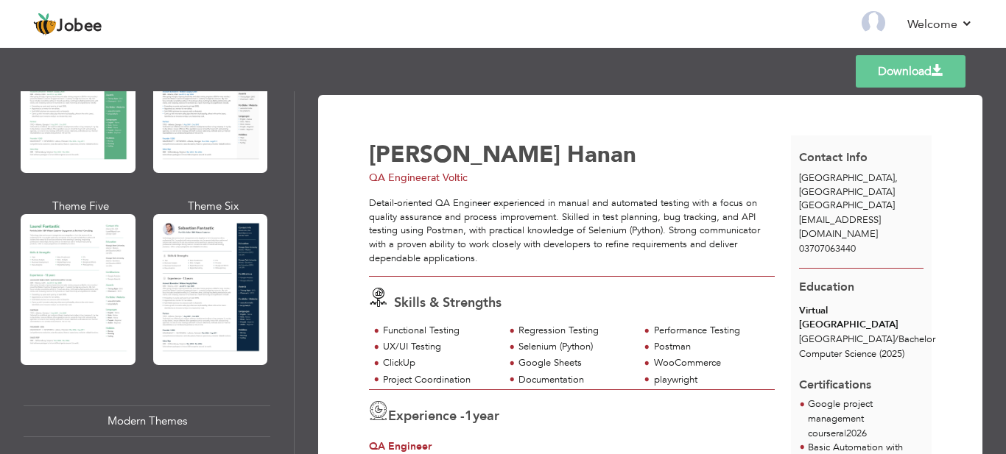
scroll to position [390, 0]
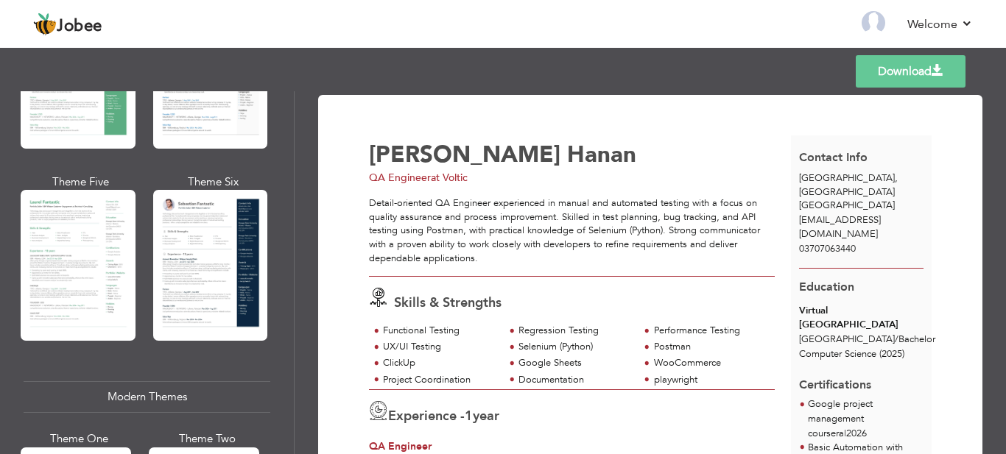
click at [298, 169] on div "Download Abdul Hanan QA Engineer at Voltic Skills & Strengths Postman 1" at bounding box center [650, 272] width 711 height 363
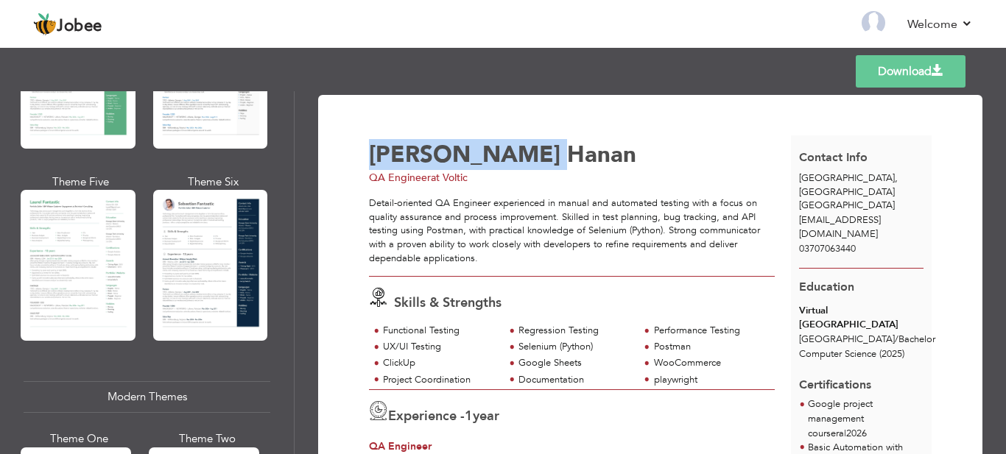
click at [298, 169] on div "Download Abdul Hanan QA Engineer at Voltic Skills & Strengths Postman 1" at bounding box center [650, 272] width 711 height 363
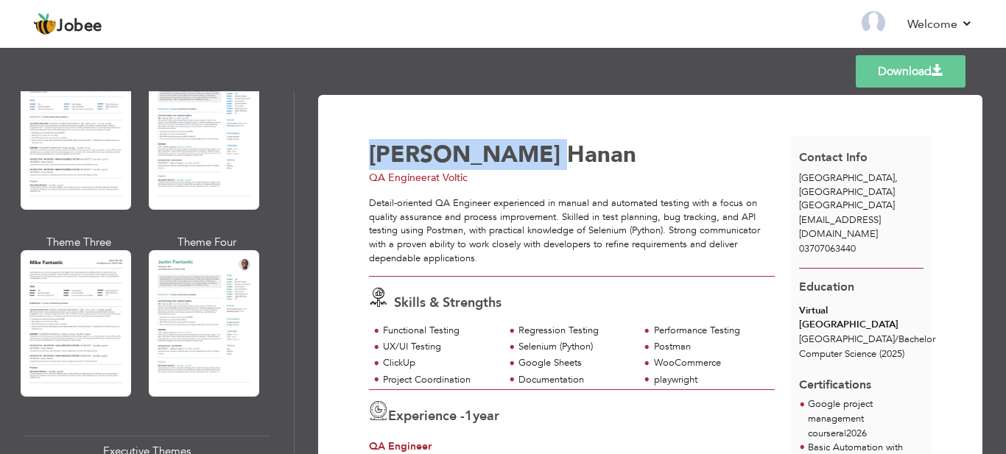
scroll to position [780, 0]
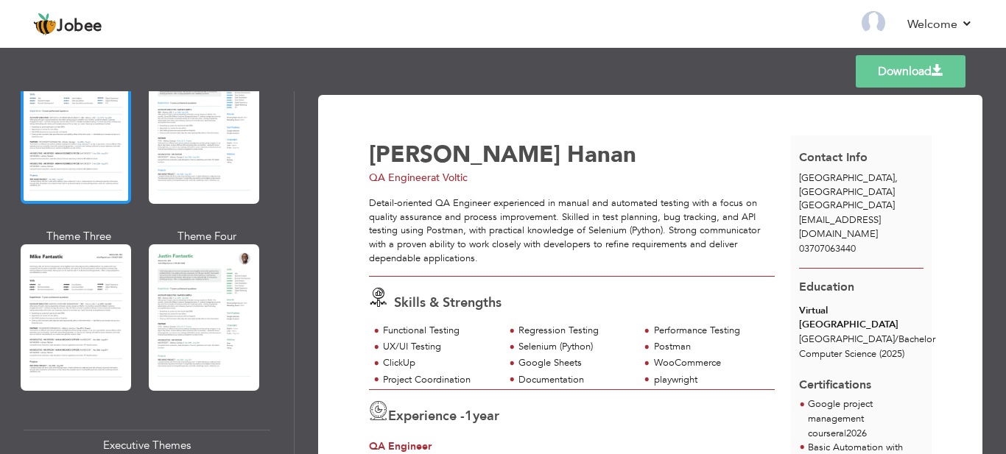
click at [117, 131] on div at bounding box center [76, 131] width 110 height 146
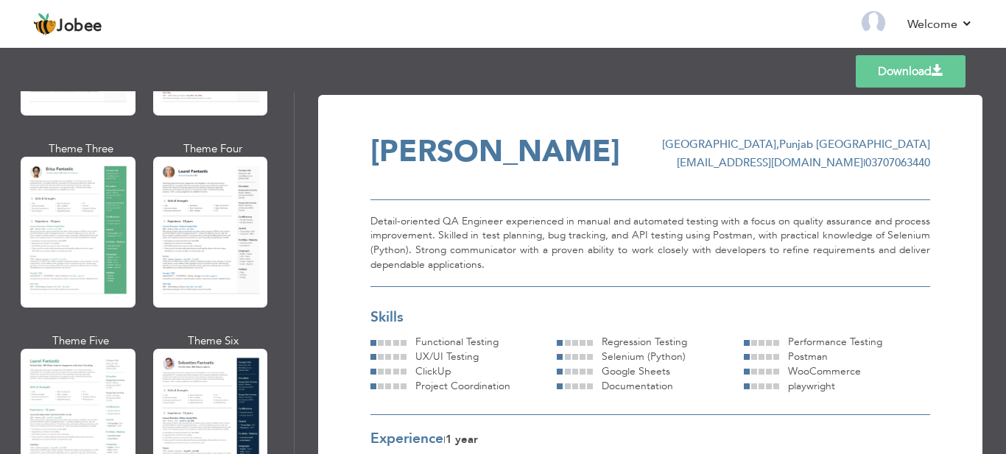
scroll to position [0, 0]
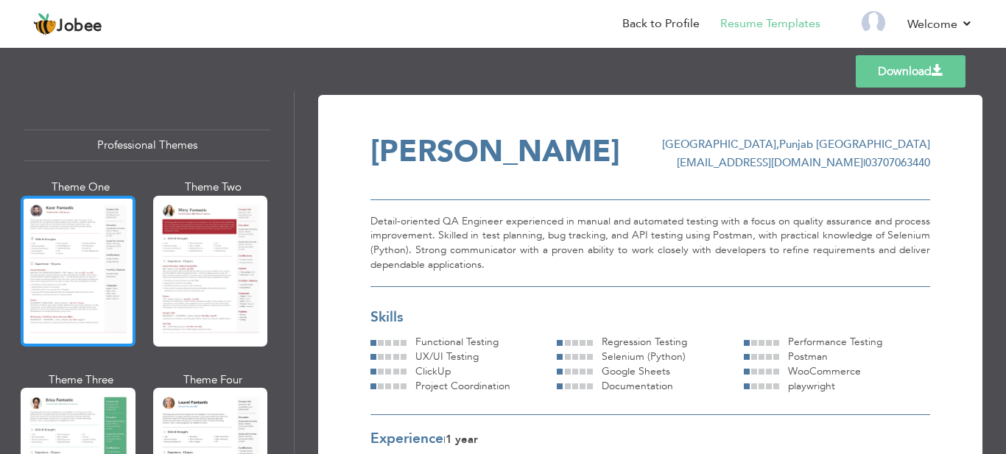
click at [96, 256] on div at bounding box center [78, 271] width 115 height 151
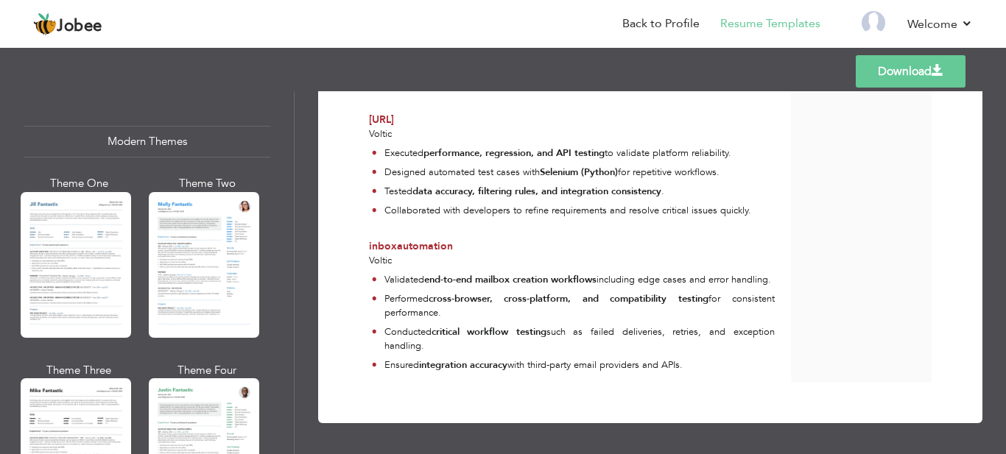
scroll to position [671, 0]
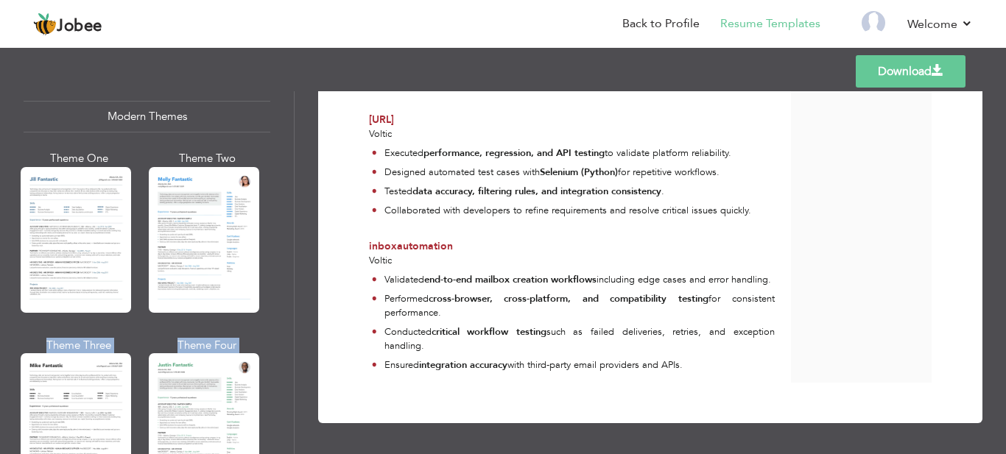
drag, startPoint x: 294, startPoint y: 204, endPoint x: 297, endPoint y: 281, distance: 76.7
click at [297, 281] on div "Professional Themes Theme One Theme Two Theme Three Theme Four" at bounding box center [503, 272] width 1006 height 363
click at [297, 281] on div "Download Abdul Hanan QA Engineer at Voltic Skills & Strengths Postman 1" at bounding box center [650, 272] width 711 height 363
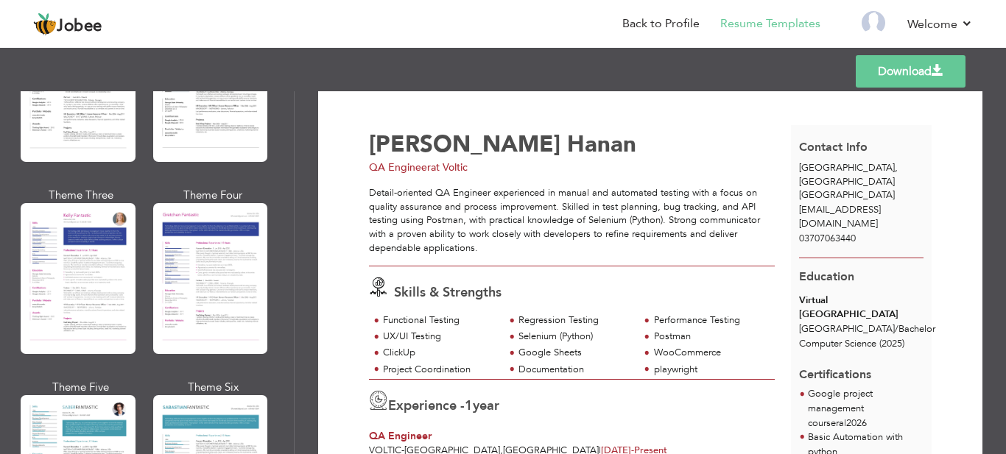
scroll to position [2225, 0]
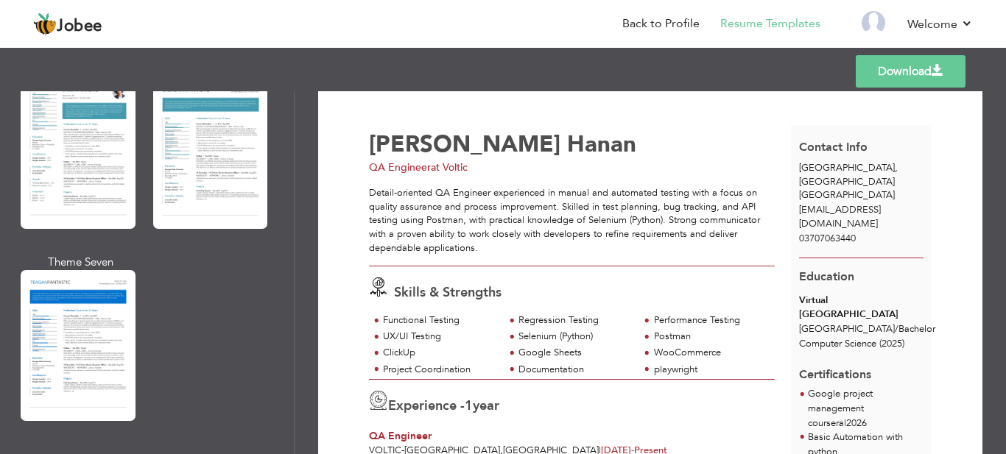
drag, startPoint x: 294, startPoint y: 373, endPoint x: 294, endPoint y: 407, distance: 33.9
click at [294, 407] on div "Professional Themes Theme One Theme Two Theme Three Theme Four Theme Five" at bounding box center [147, 272] width 295 height 363
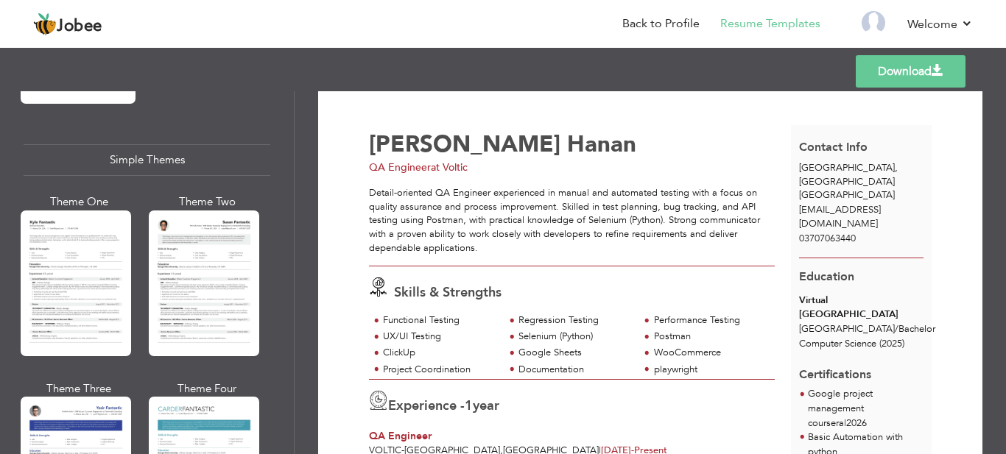
scroll to position [2548, 0]
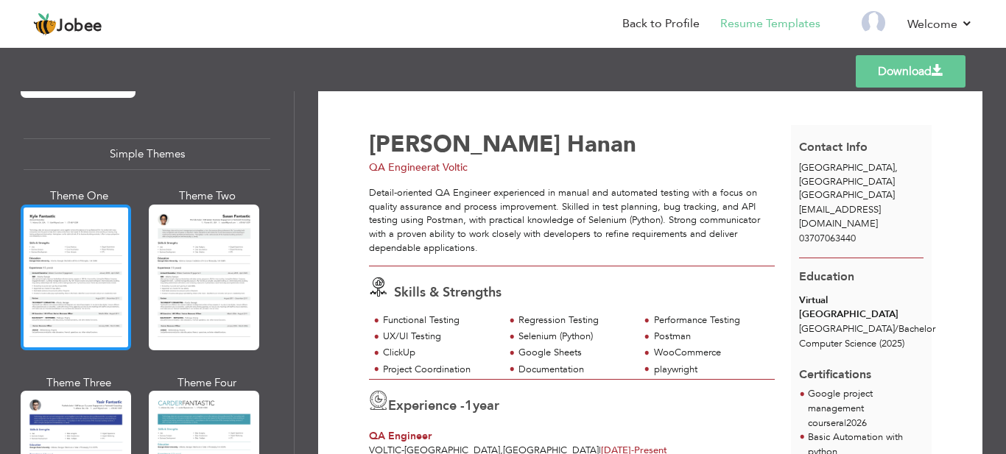
click at [80, 250] on div at bounding box center [76, 278] width 110 height 146
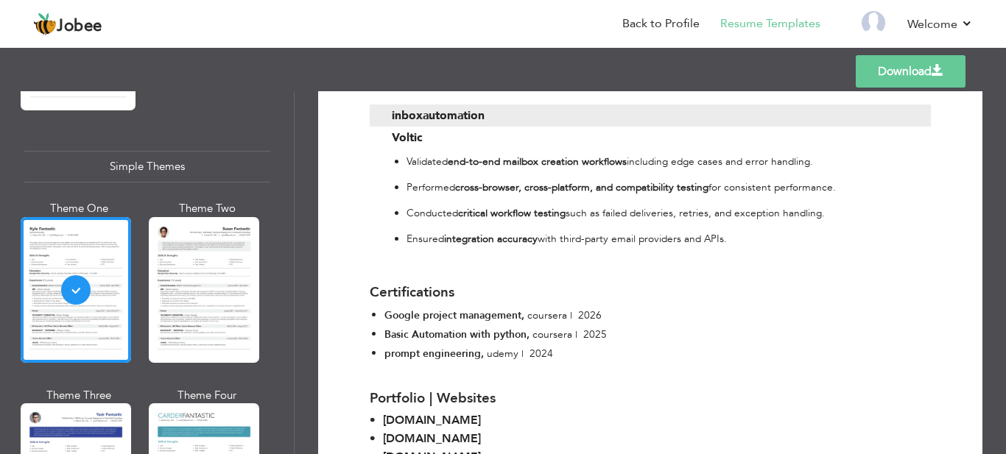
scroll to position [2517, 0]
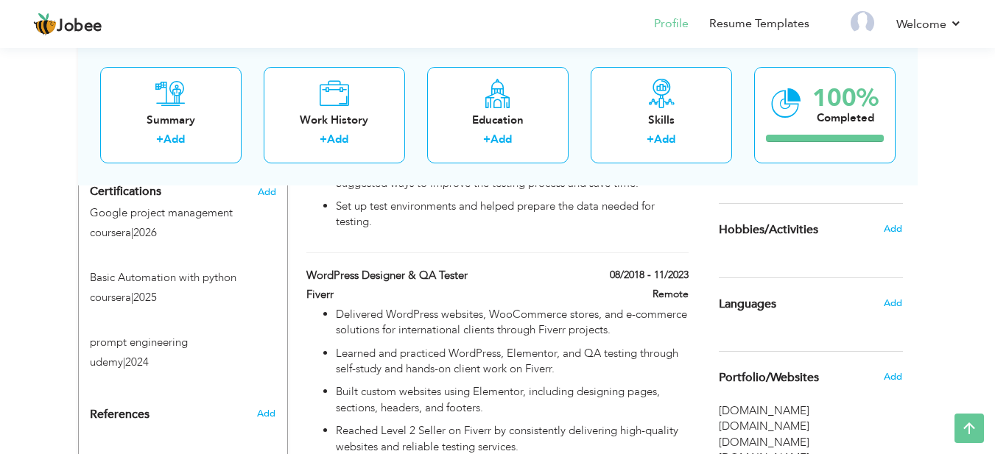
scroll to position [786, 0]
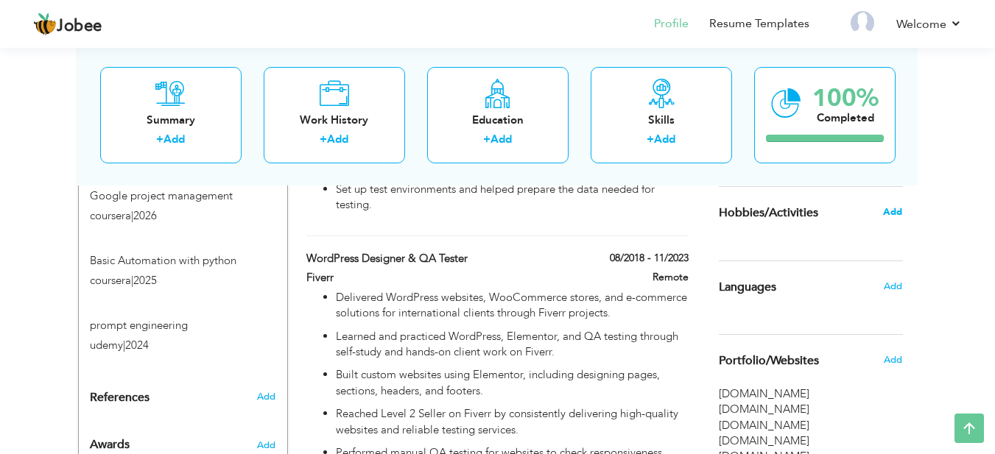
click at [890, 209] on span "Add" at bounding box center [892, 211] width 19 height 13
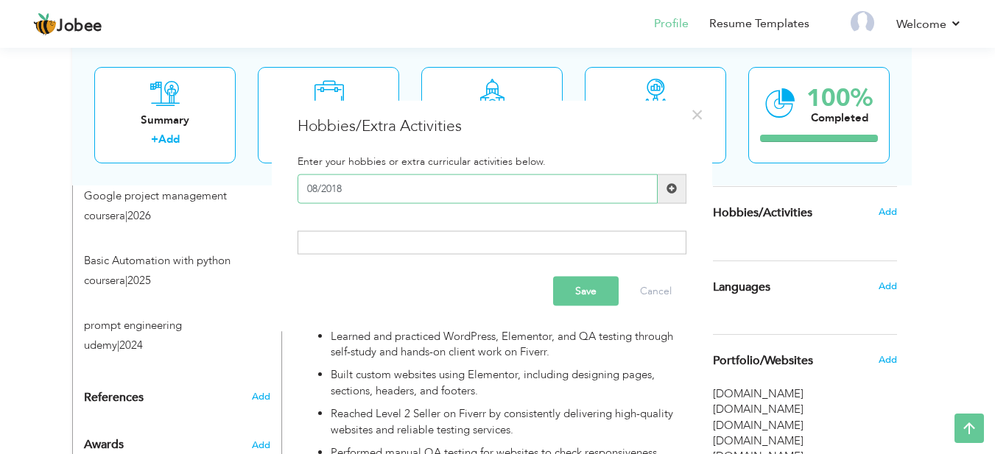
paste input "Improving skills"
type input "Improving skills"
click at [667, 194] on span at bounding box center [672, 188] width 10 height 10
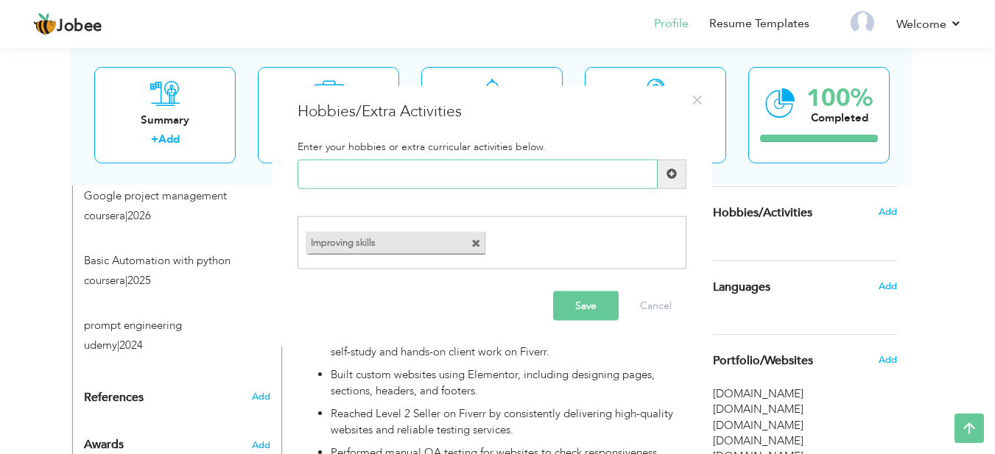
click at [463, 186] on input "text" at bounding box center [478, 173] width 360 height 29
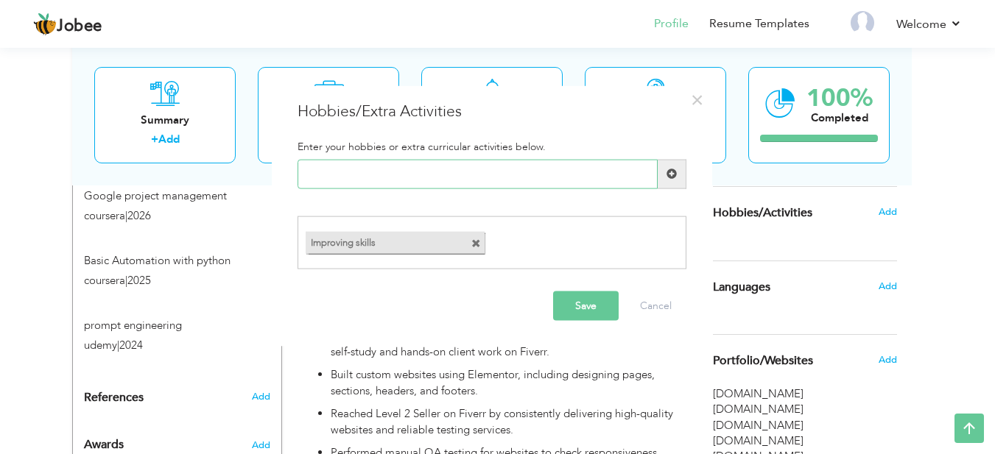
click at [463, 186] on input "text" at bounding box center [478, 173] width 360 height 29
paste input "Learning new skills"
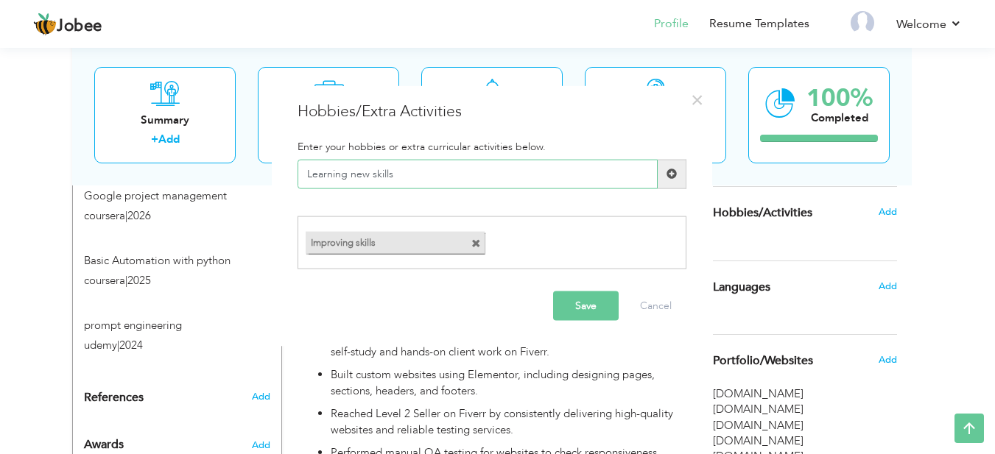
type input "Learning new skills"
click at [671, 170] on span at bounding box center [672, 174] width 10 height 10
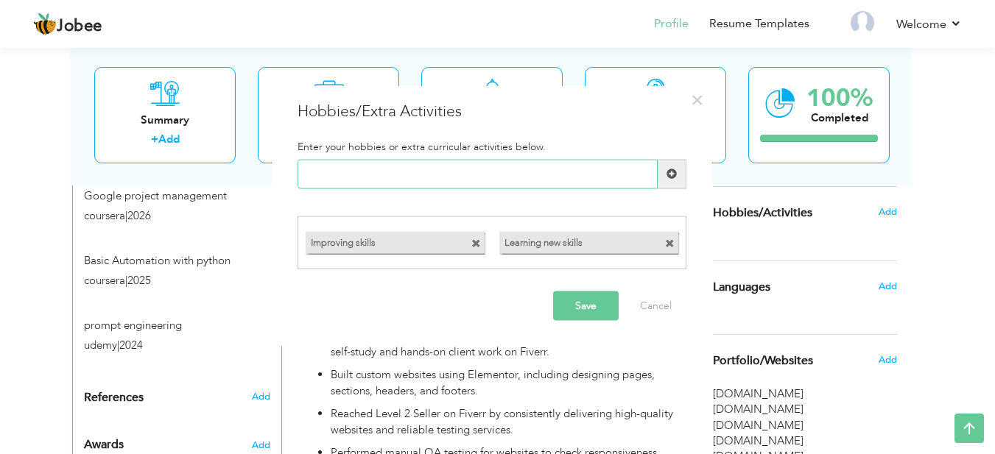
click at [506, 173] on input "text" at bounding box center [478, 173] width 360 height 29
paste input "Watching demos"
type input "Watching demos"
click at [681, 180] on span at bounding box center [672, 173] width 29 height 29
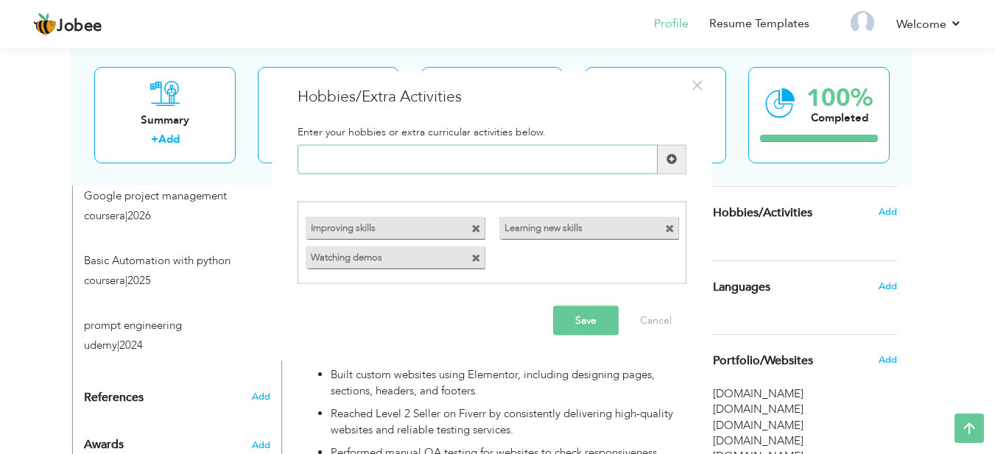
click at [440, 163] on input "text" at bounding box center [478, 158] width 360 height 29
paste input "Reading articles"
type input "Reading articles"
click at [591, 318] on button "Save" at bounding box center [586, 320] width 66 height 29
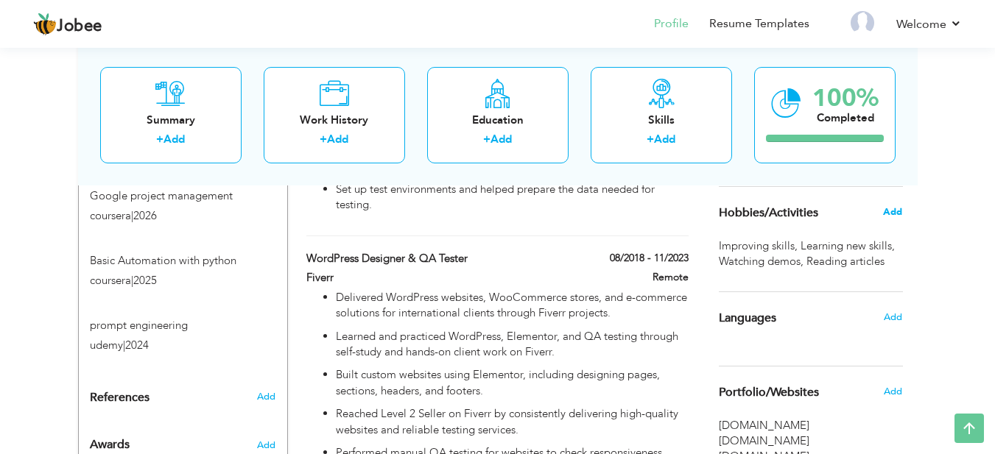
click at [889, 214] on span "Add" at bounding box center [892, 211] width 19 height 13
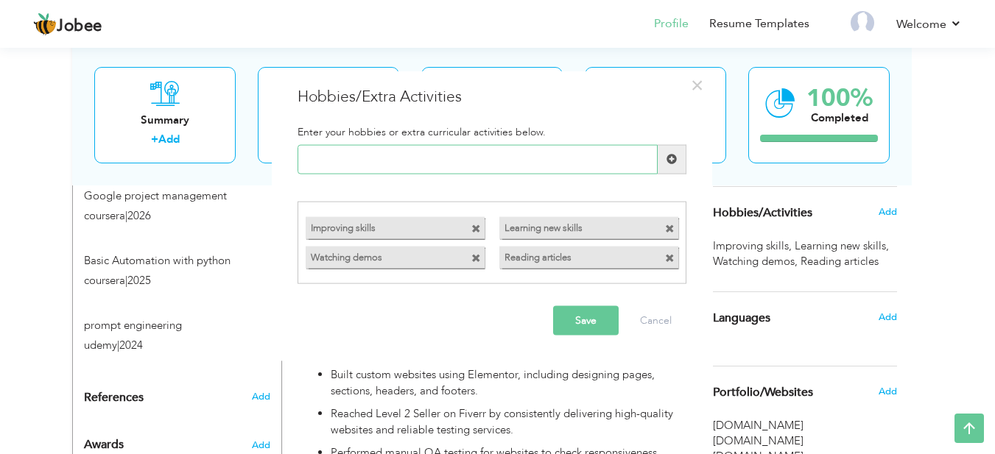
paste input "Exploring automation"
type input "Exploring automation"
click at [585, 312] on button "Save" at bounding box center [586, 320] width 66 height 29
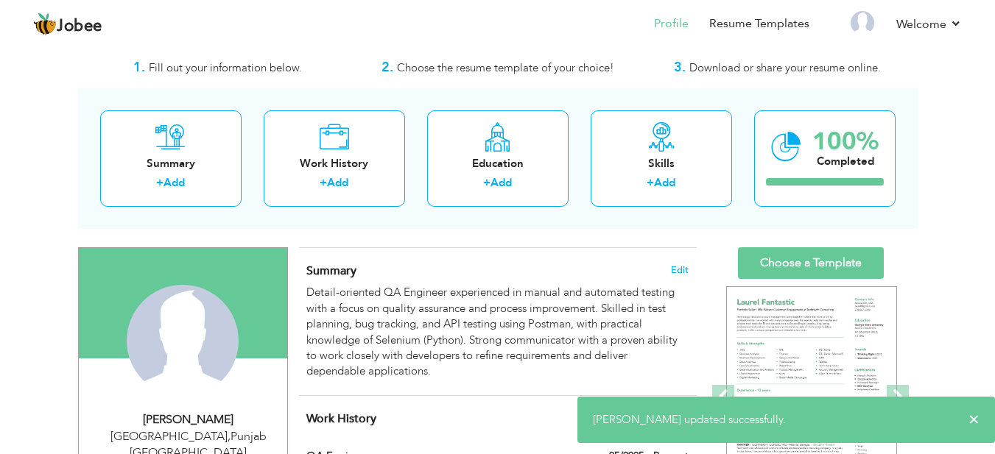
scroll to position [0, 0]
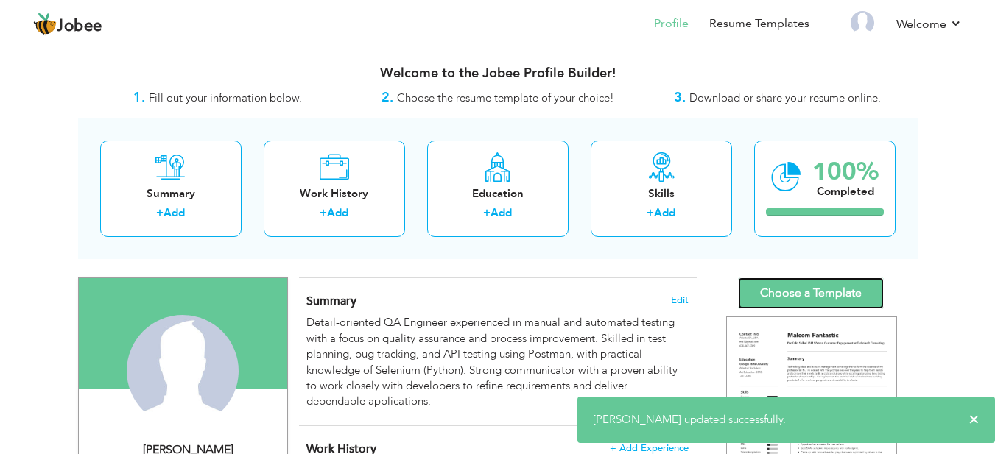
click at [813, 294] on link "Choose a Template" at bounding box center [811, 294] width 146 height 32
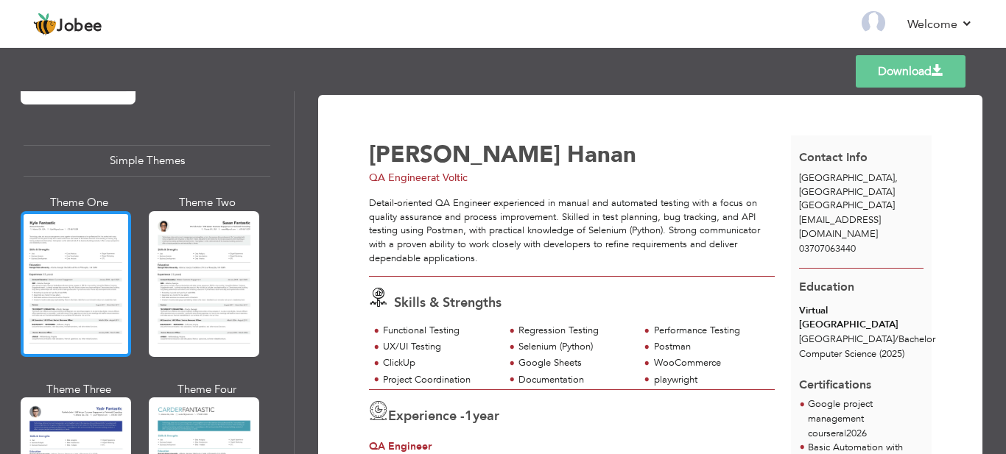
scroll to position [2536, 0]
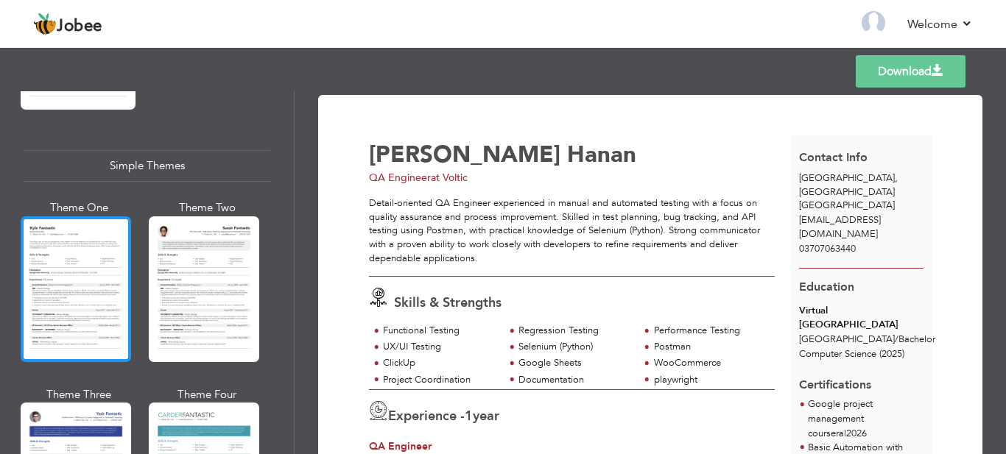
click at [81, 242] on div at bounding box center [76, 290] width 110 height 146
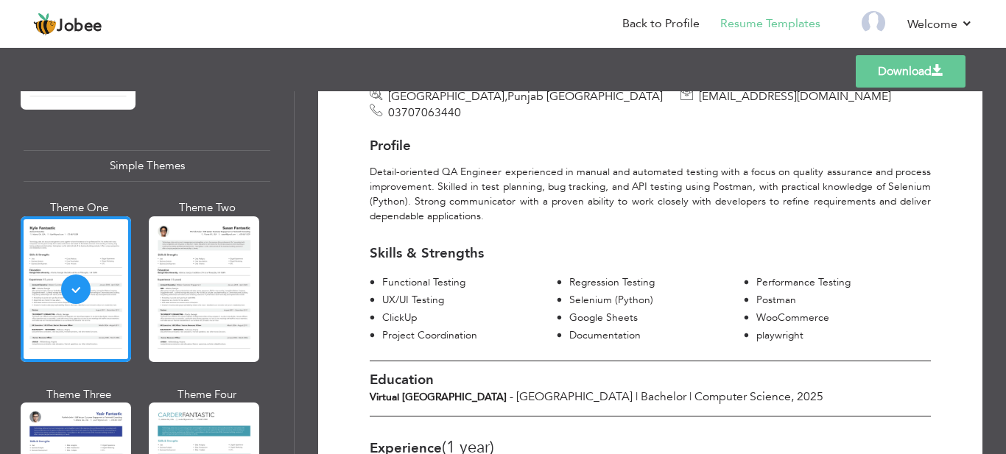
scroll to position [120, 0]
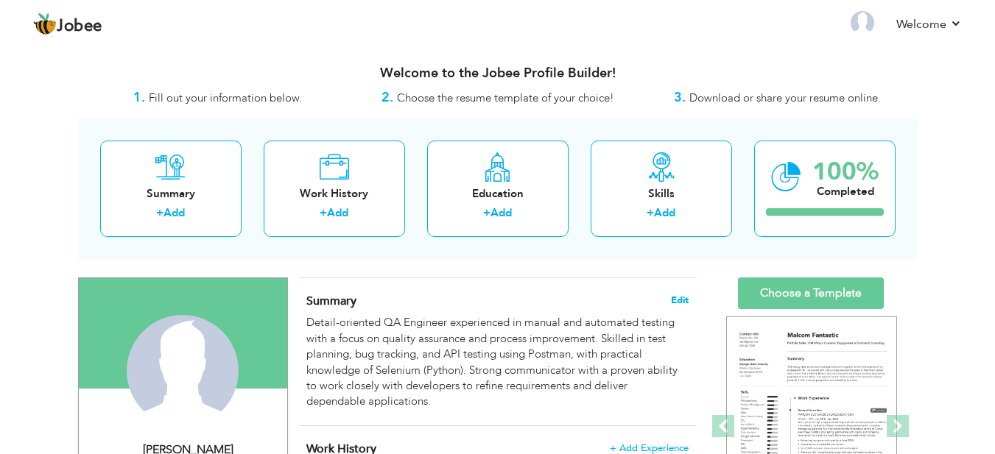
click at [678, 300] on span "Edit" at bounding box center [680, 300] width 18 height 10
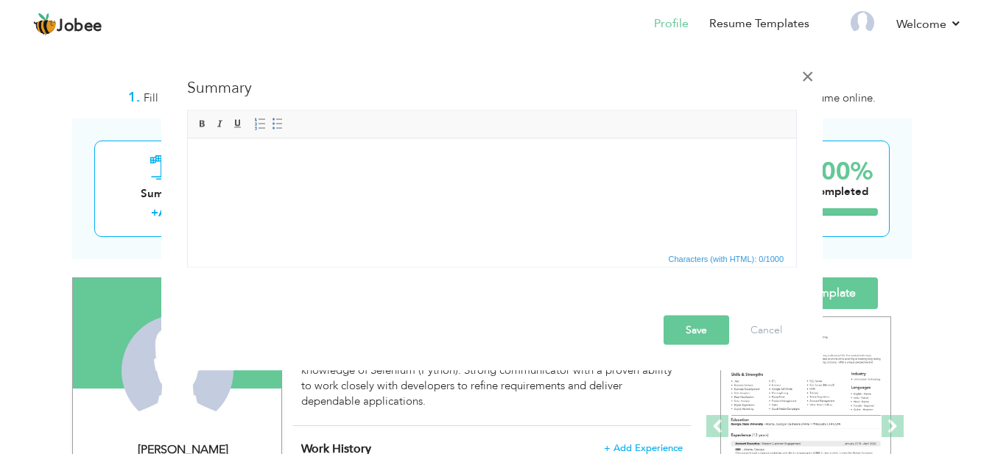
click at [809, 82] on span "×" at bounding box center [807, 76] width 13 height 27
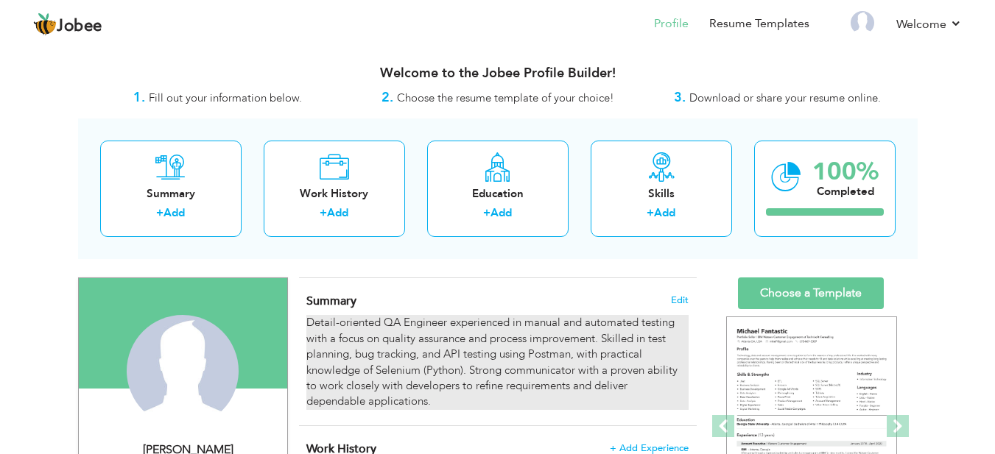
click at [588, 334] on div "Detail-oriented QA Engineer experienced in manual and automated testing with a …" at bounding box center [496, 362] width 381 height 95
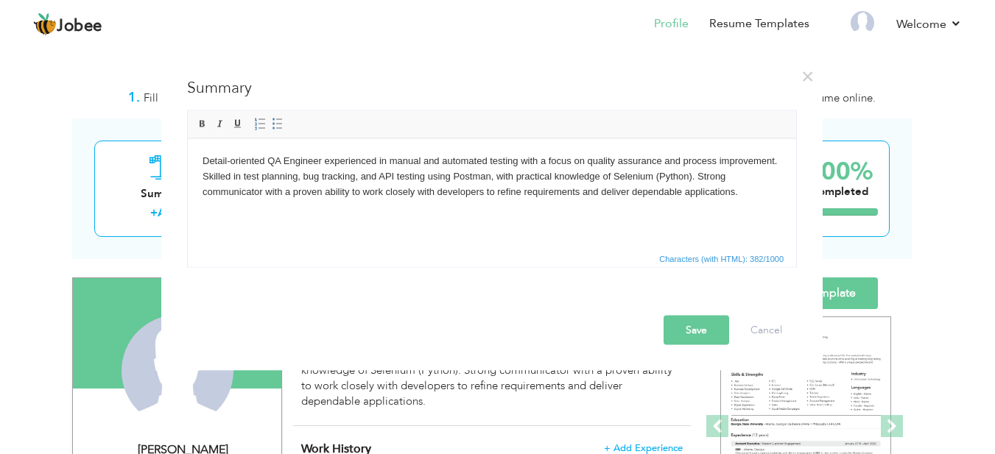
click at [450, 261] on span "Characters (with HTML): 382/1000" at bounding box center [492, 258] width 608 height 18
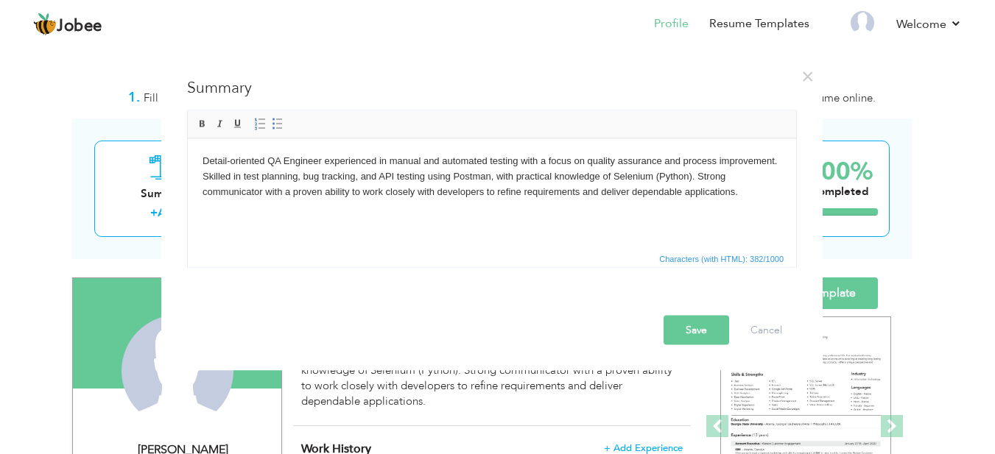
click at [450, 261] on span "Characters (with HTML): 382/1000" at bounding box center [492, 258] width 608 height 18
copy div "Jobee Profile Resume Templates Resume Templates Cover Letters About My Resume W…"
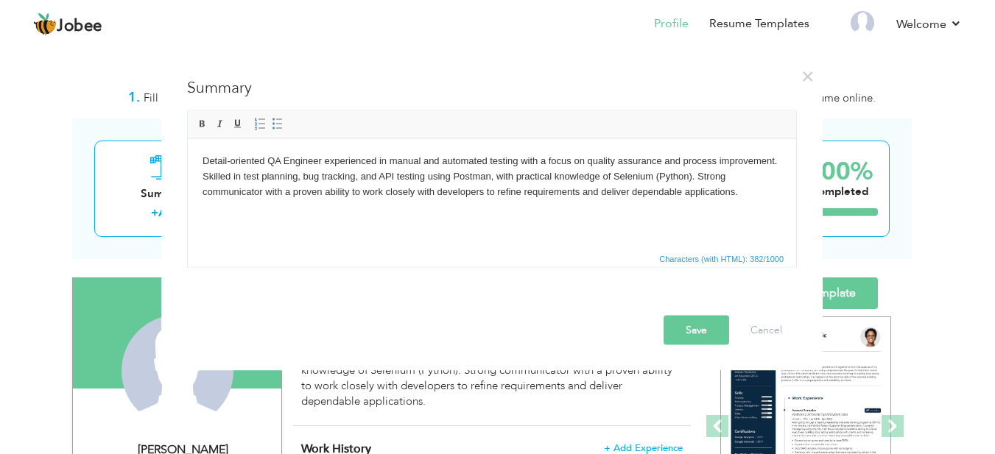
click at [611, 214] on html "Detail-oriented QA Engineer experienced in manual and automated testing with a …" at bounding box center [492, 175] width 608 height 75
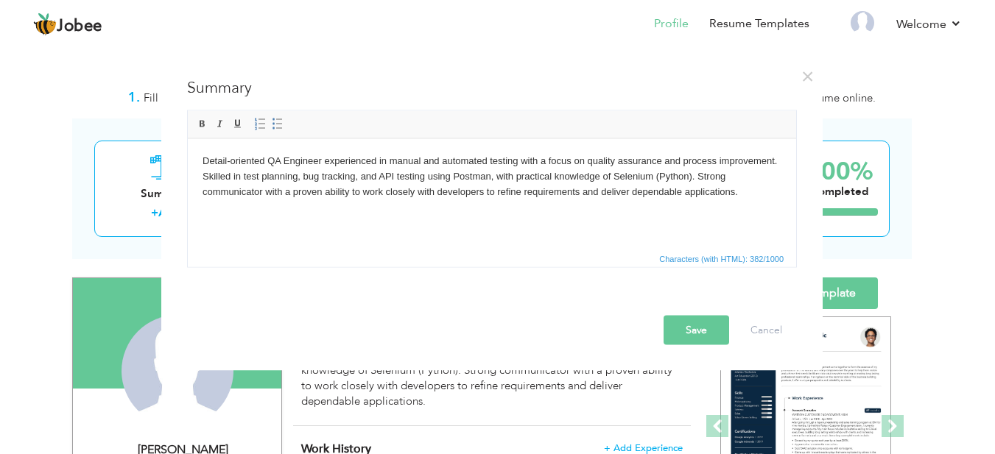
click at [611, 214] on html "Detail-oriented QA Engineer experienced in manual and automated testing with a …" at bounding box center [492, 175] width 608 height 75
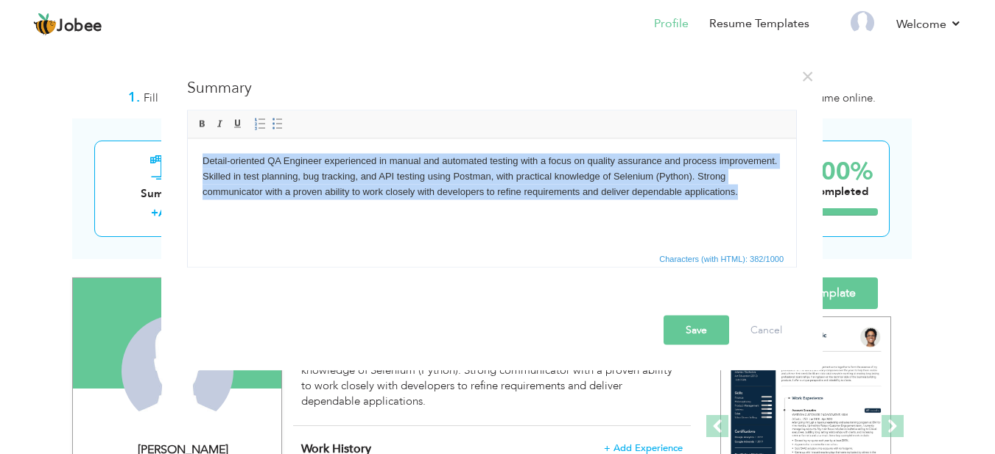
copy body "Detail-oriented QA Engineer experienced in manual and automated testing with a …"
click at [581, 212] on html "Detail-oriented QA Engineer experienced in manual and automated testing with a …" at bounding box center [492, 175] width 608 height 75
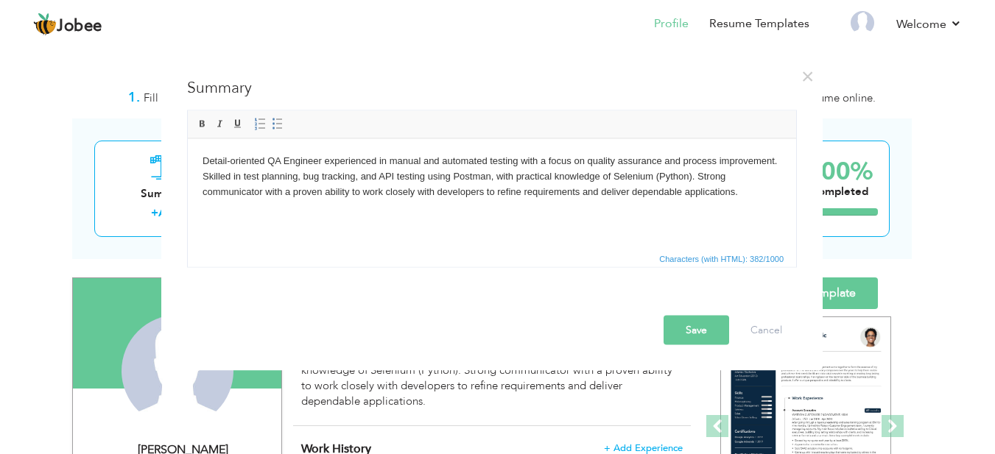
click at [581, 212] on html "Detail-oriented QA Engineer experienced in manual and automated testing with a …" at bounding box center [492, 175] width 608 height 75
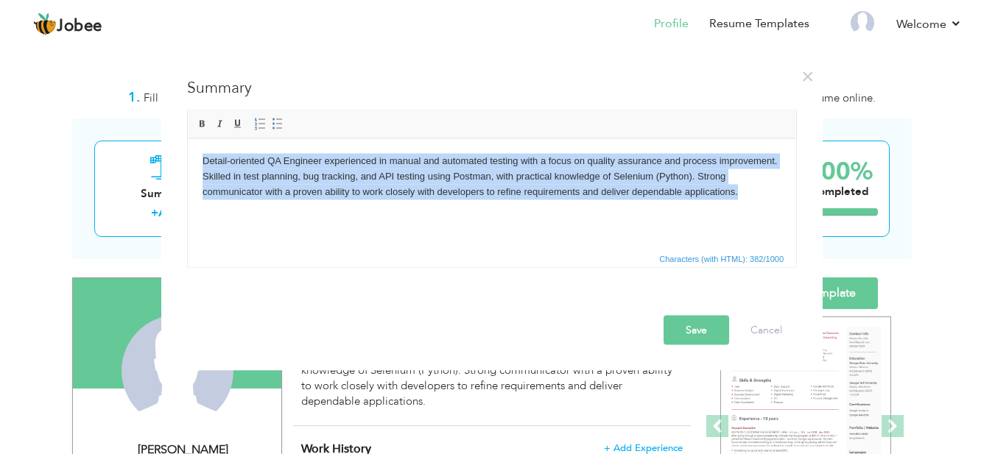
copy body "Detail-oriented QA Engineer experienced in manual and automated testing with a …"
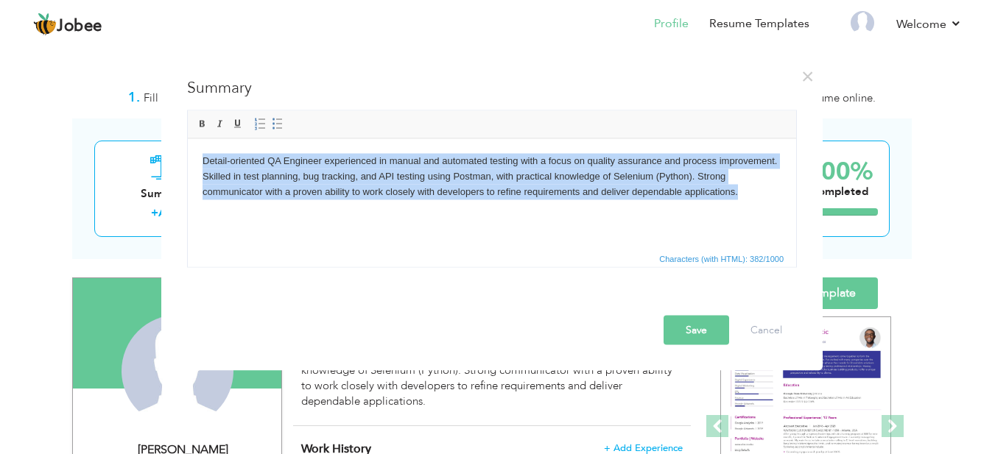
click at [743, 214] on html "Detail-oriented QA Engineer experienced in manual and automated testing with a …" at bounding box center [492, 175] width 608 height 75
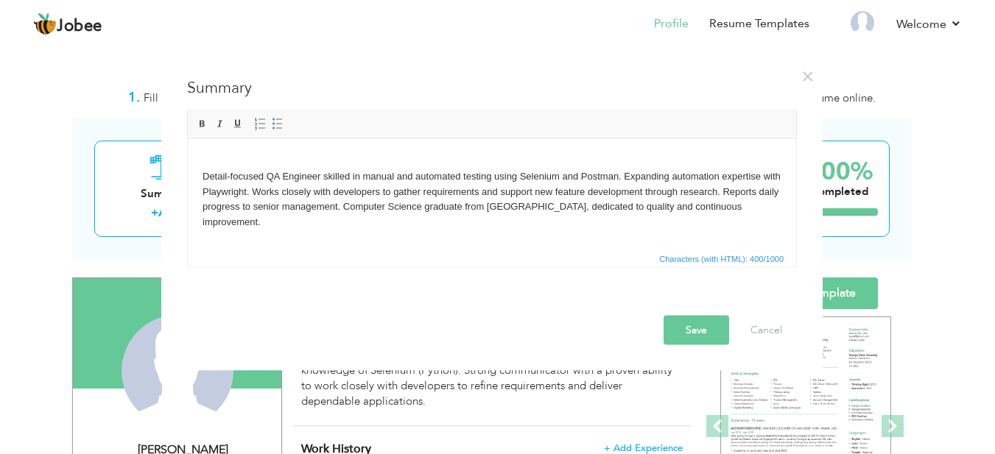
click at [269, 158] on body "Detail-focused QA Engineer skilled in manual and automated testing using Seleni…" at bounding box center [492, 191] width 579 height 77
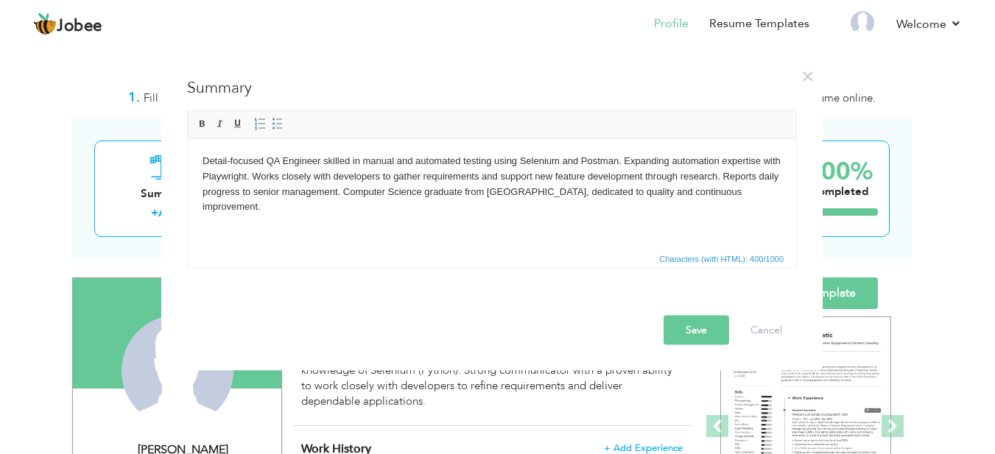
click at [697, 326] on button "Save" at bounding box center [697, 329] width 66 height 29
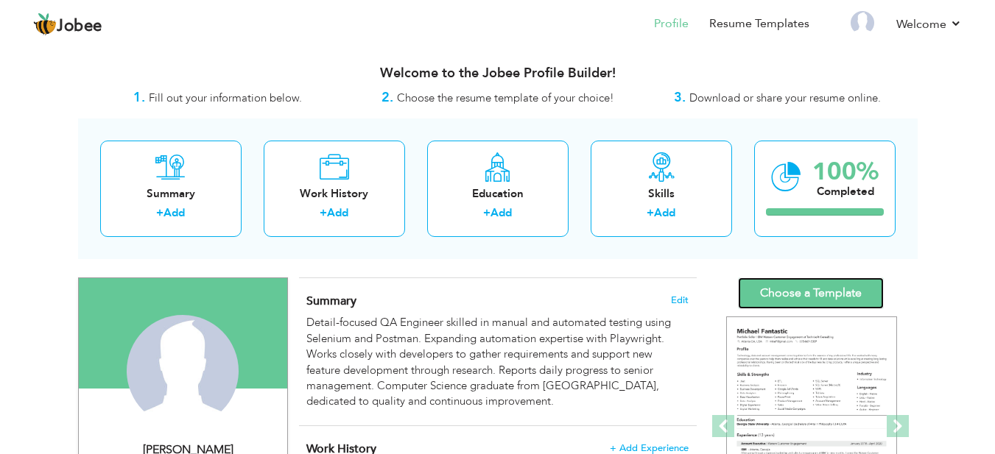
click at [797, 289] on link "Choose a Template" at bounding box center [811, 294] width 146 height 32
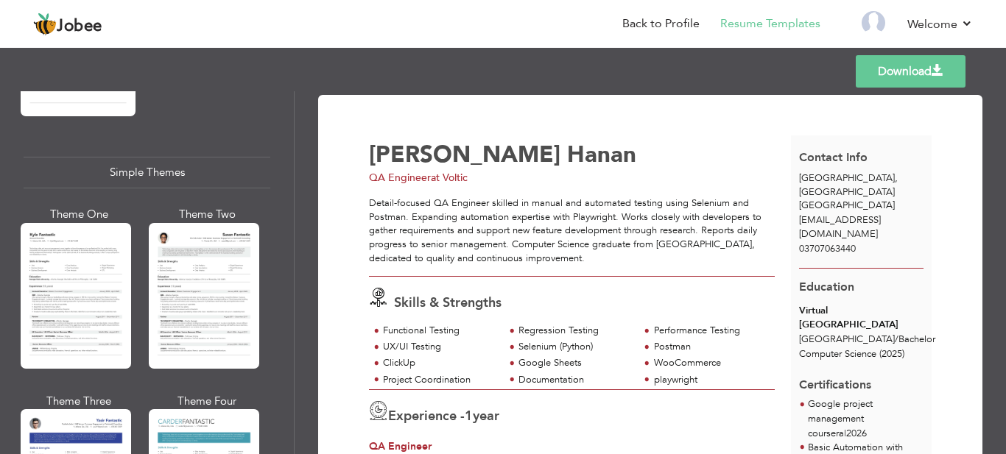
scroll to position [2536, 0]
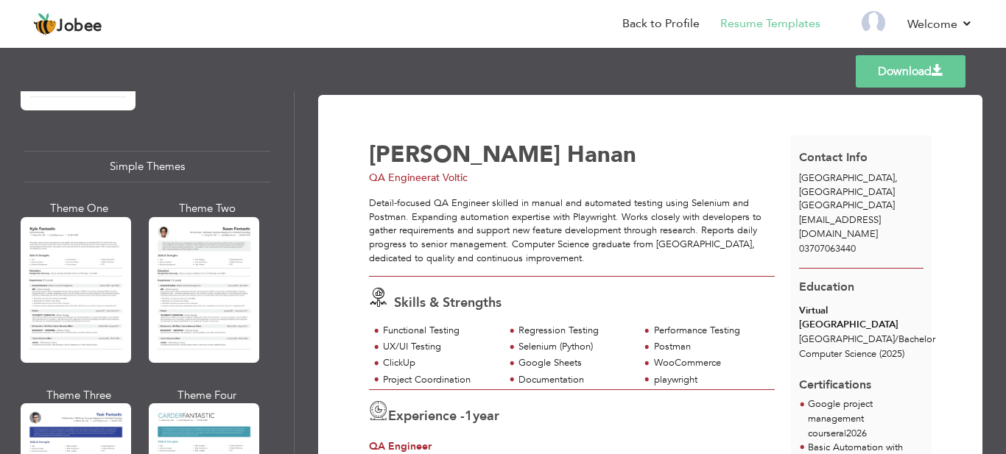
drag, startPoint x: 294, startPoint y: 422, endPoint x: 292, endPoint y: 441, distance: 19.3
click at [292, 441] on div "Professional Themes Theme One Theme Two Theme Three Theme Four Theme Five" at bounding box center [147, 272] width 295 height 363
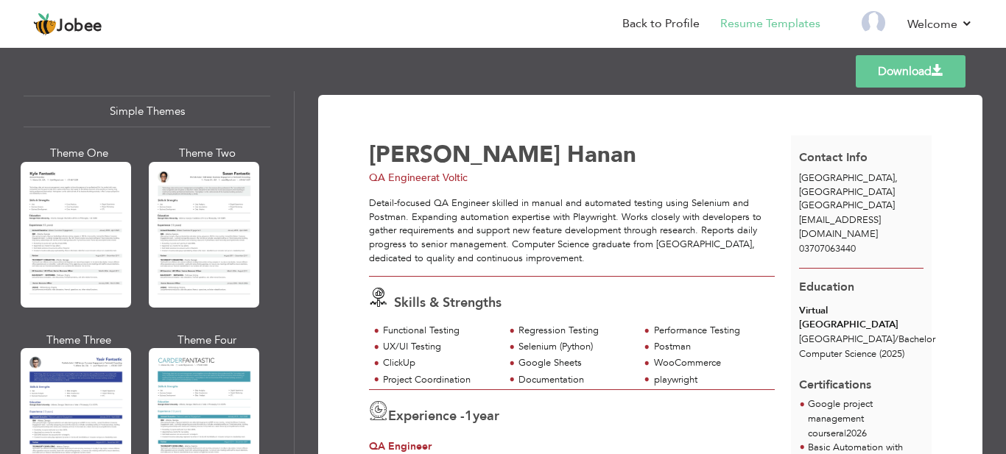
scroll to position [2597, 0]
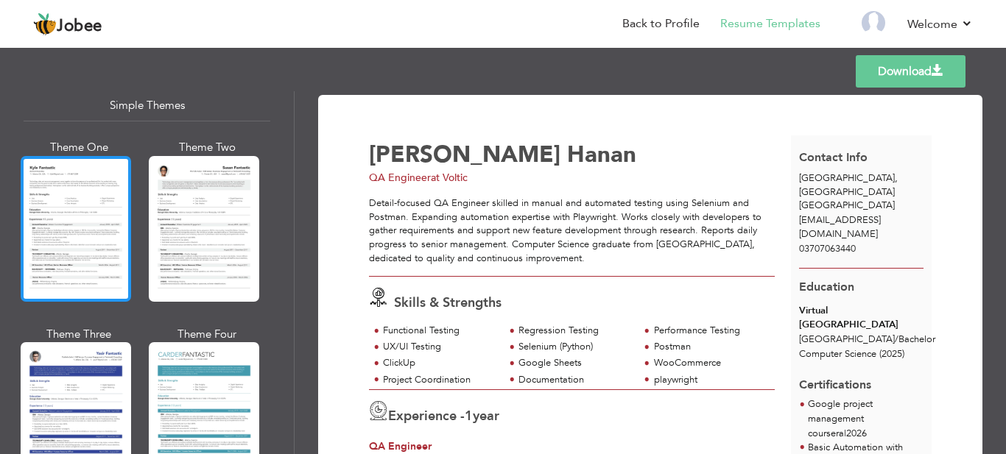
click at [64, 234] on div at bounding box center [76, 229] width 110 height 146
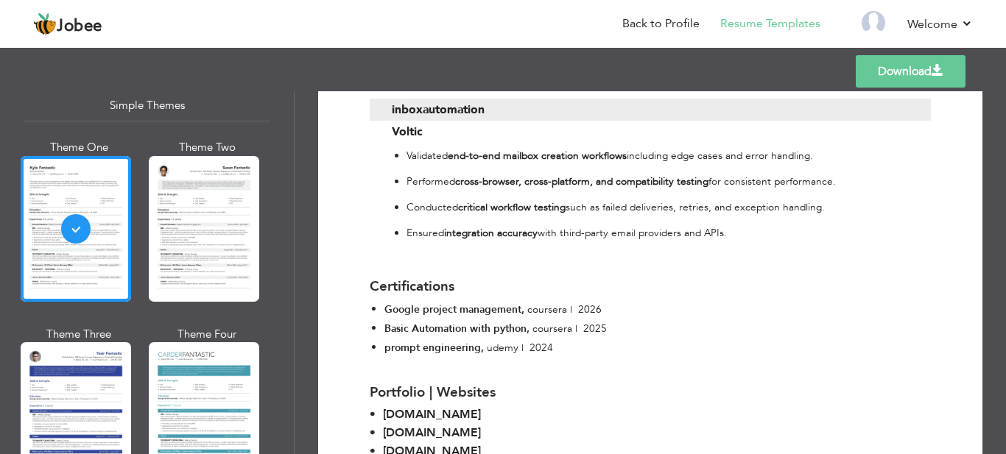
scroll to position [1896, 0]
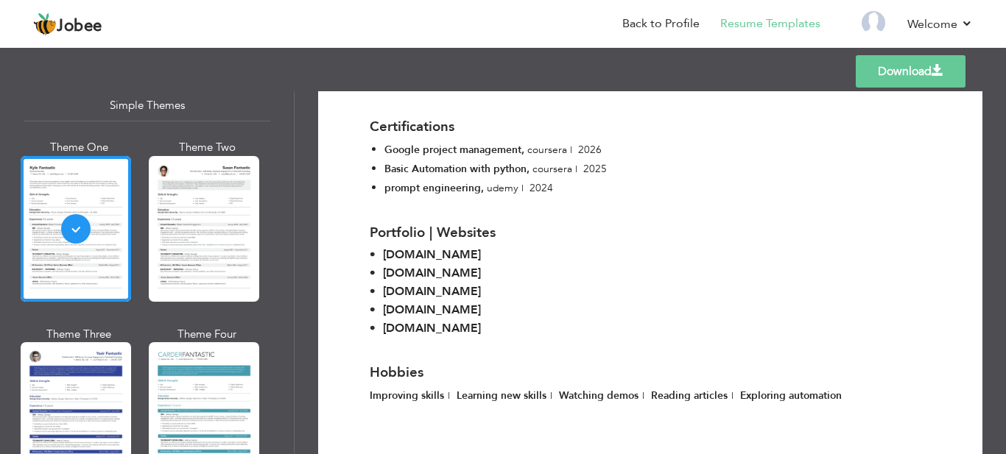
click at [886, 69] on link "Download" at bounding box center [911, 71] width 110 height 32
